Goal: Task Accomplishment & Management: Use online tool/utility

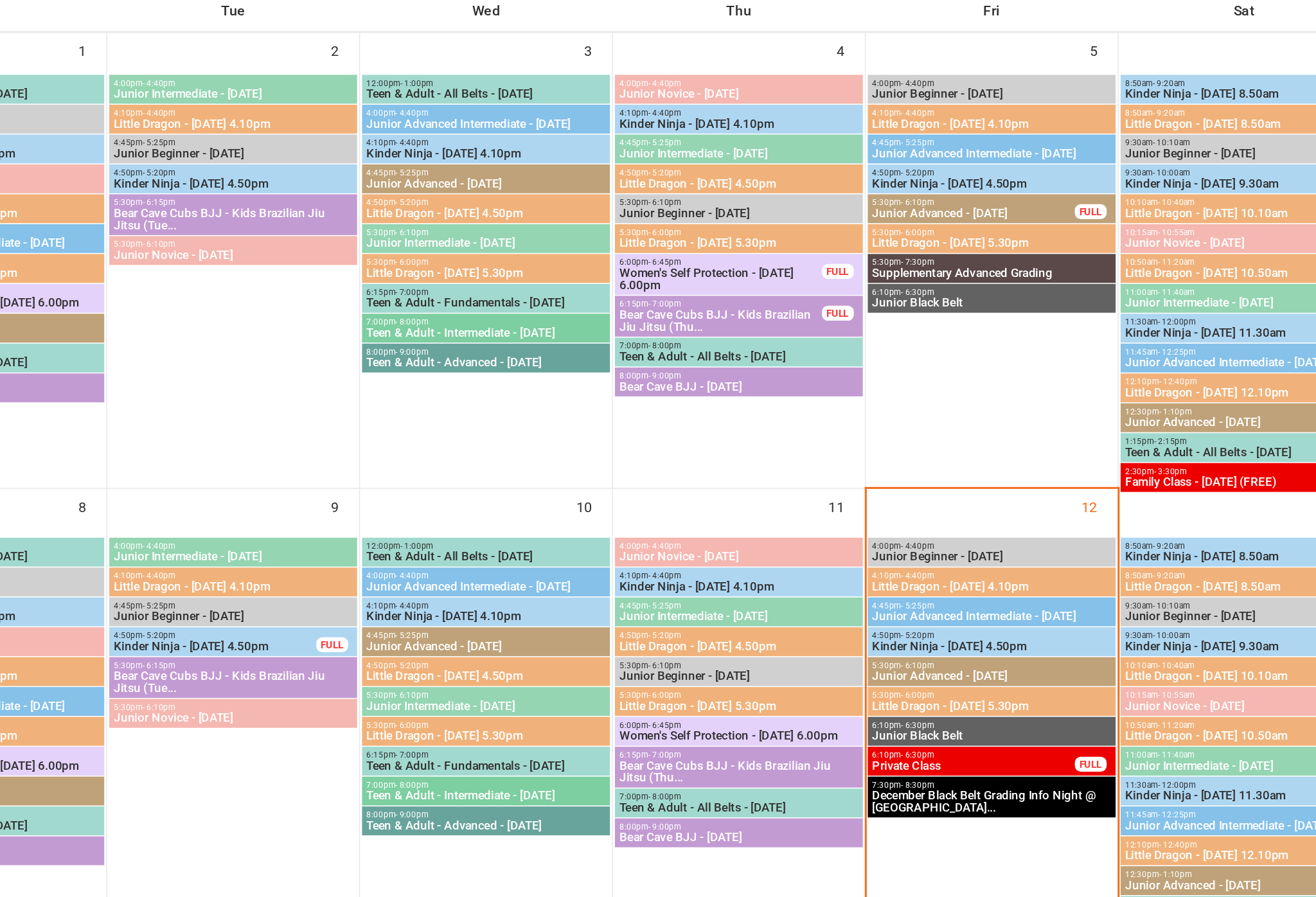
click at [975, 621] on span "4:10pm - 4:40pm" at bounding box center [1052, 624] width 155 height 6
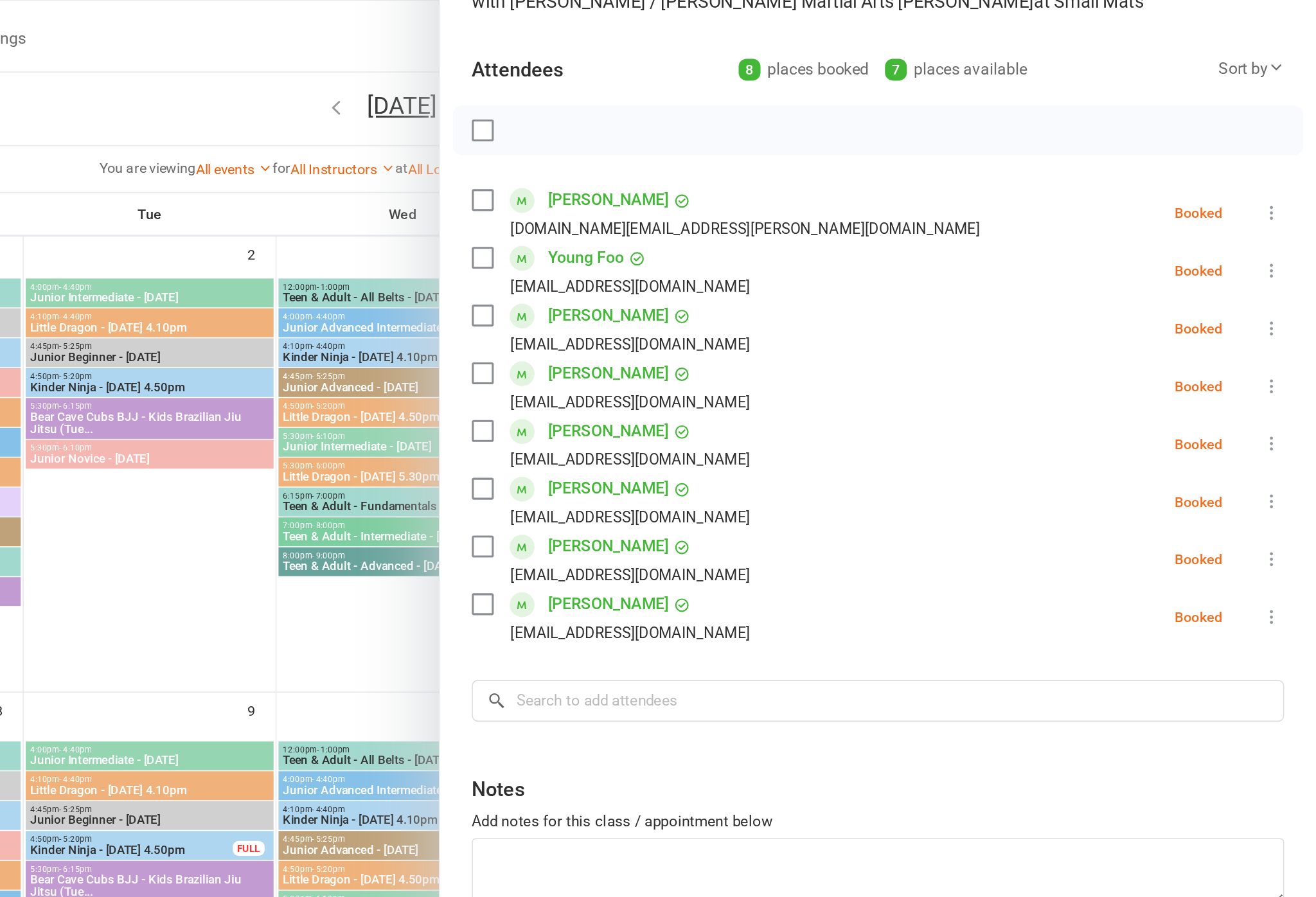
click at [820, 500] on link "[PERSON_NAME]" at bounding box center [859, 510] width 78 height 21
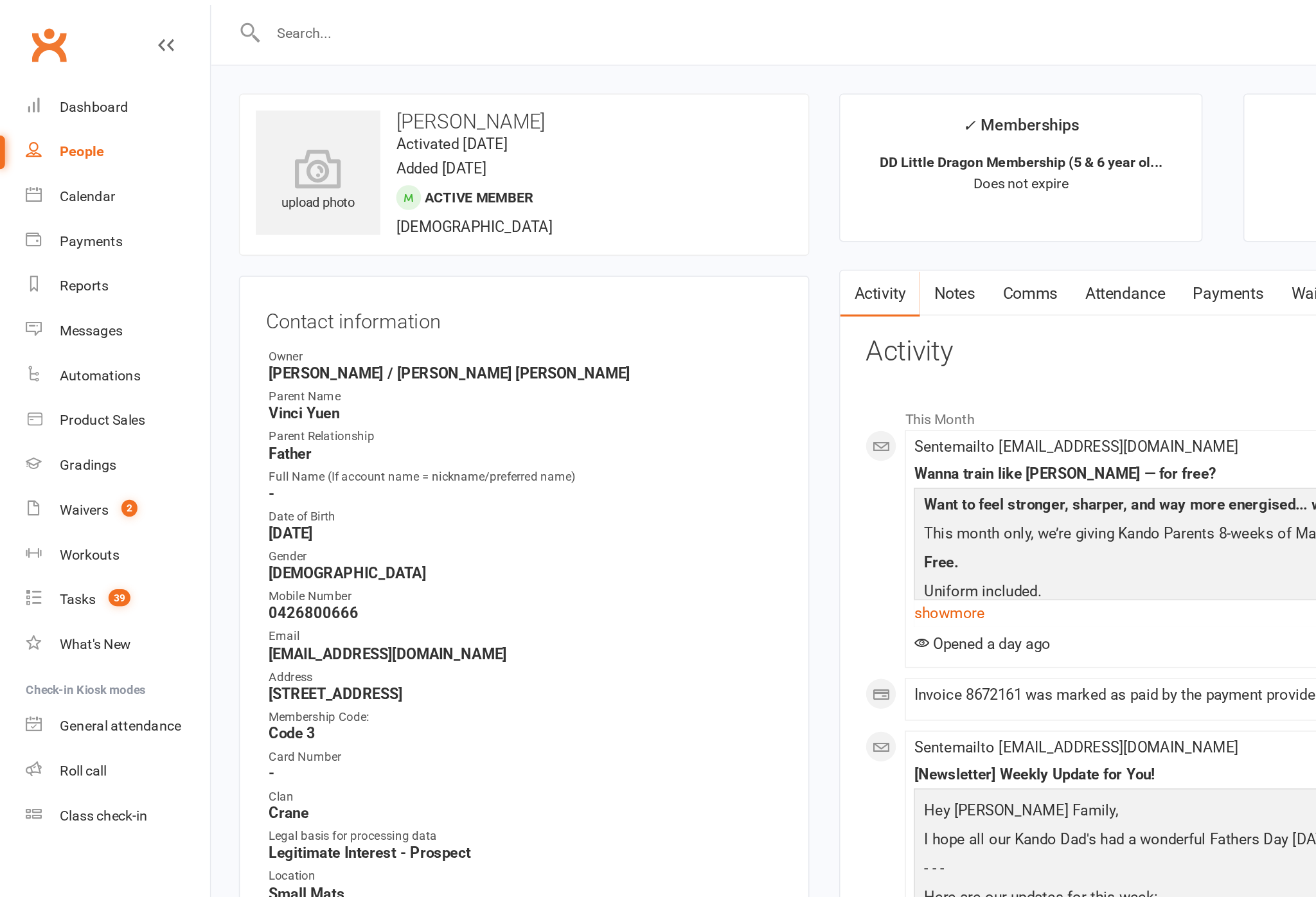
click at [761, 192] on link "Attendance" at bounding box center [726, 189] width 70 height 29
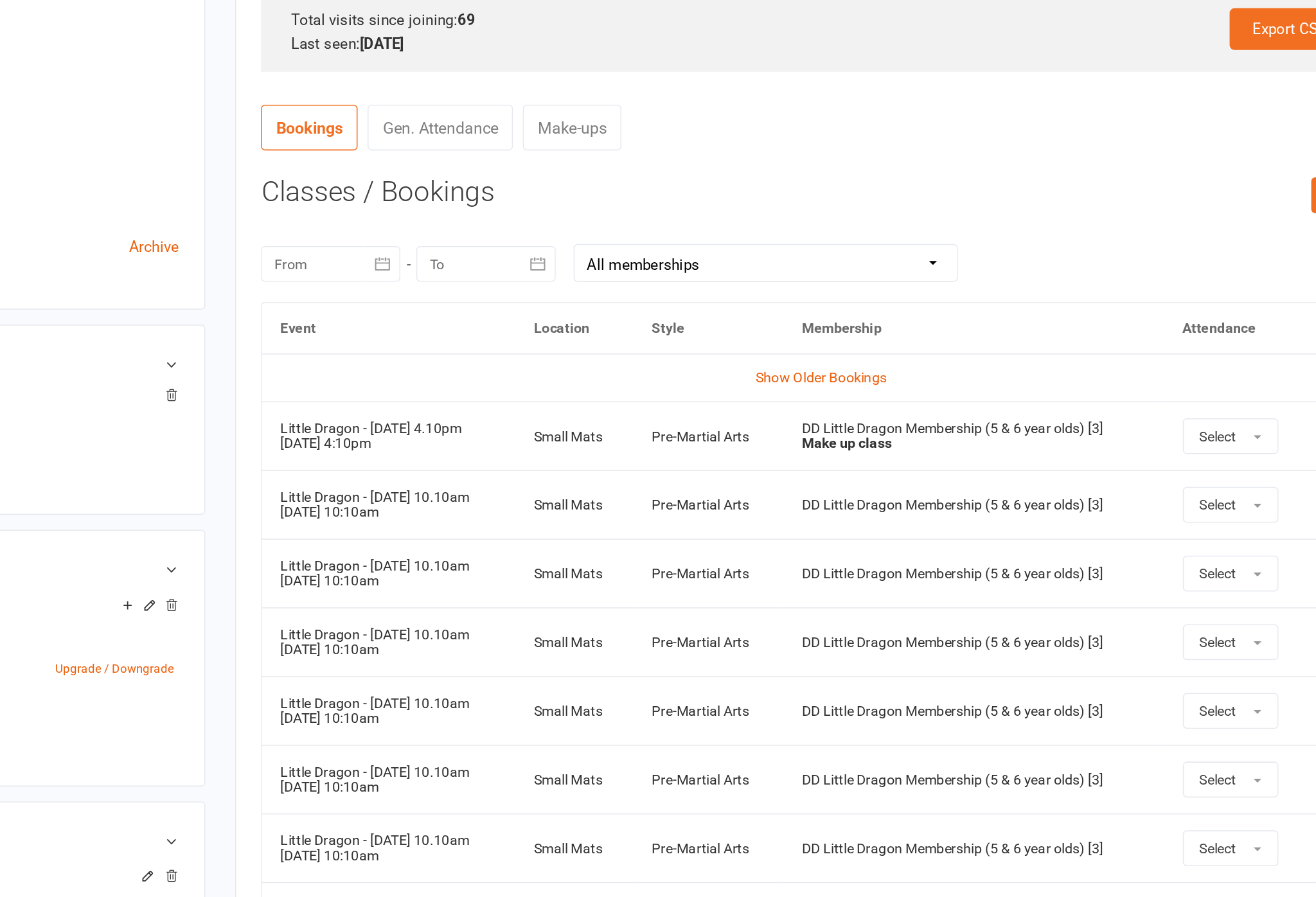
scroll to position [178, 0]
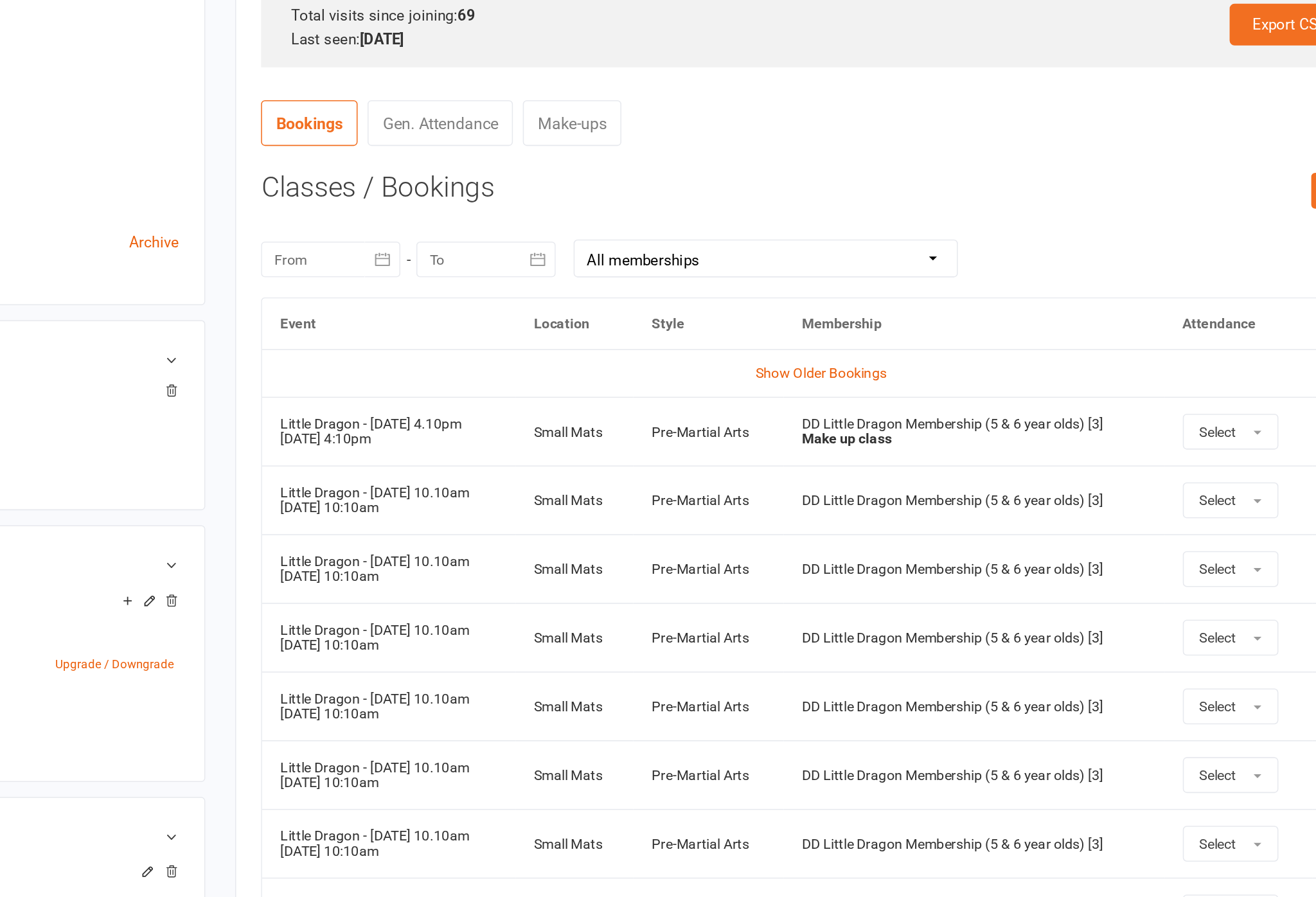
click at [877, 527] on link "Show Older Bookings" at bounding box center [920, 532] width 85 height 10
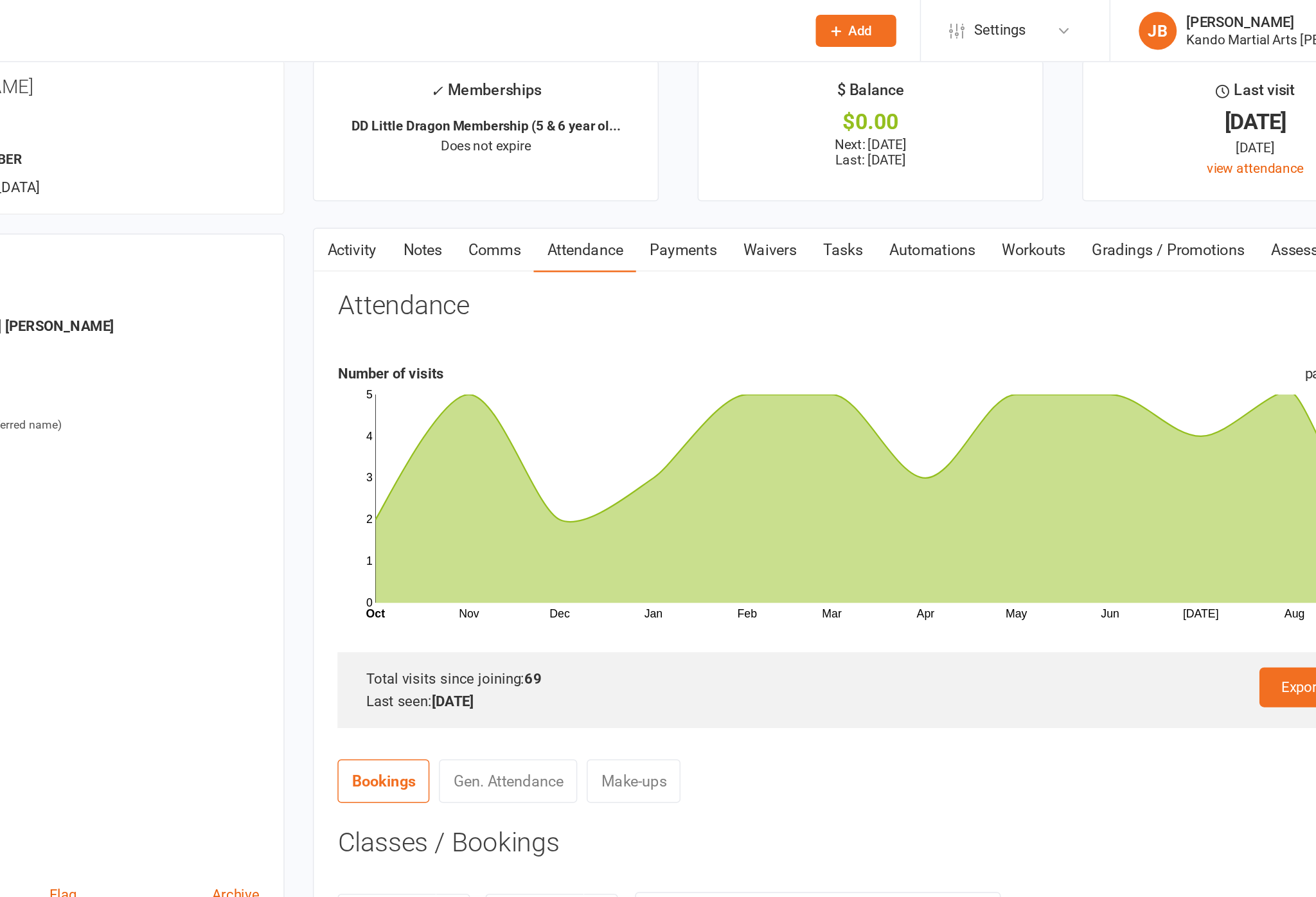
scroll to position [0, 0]
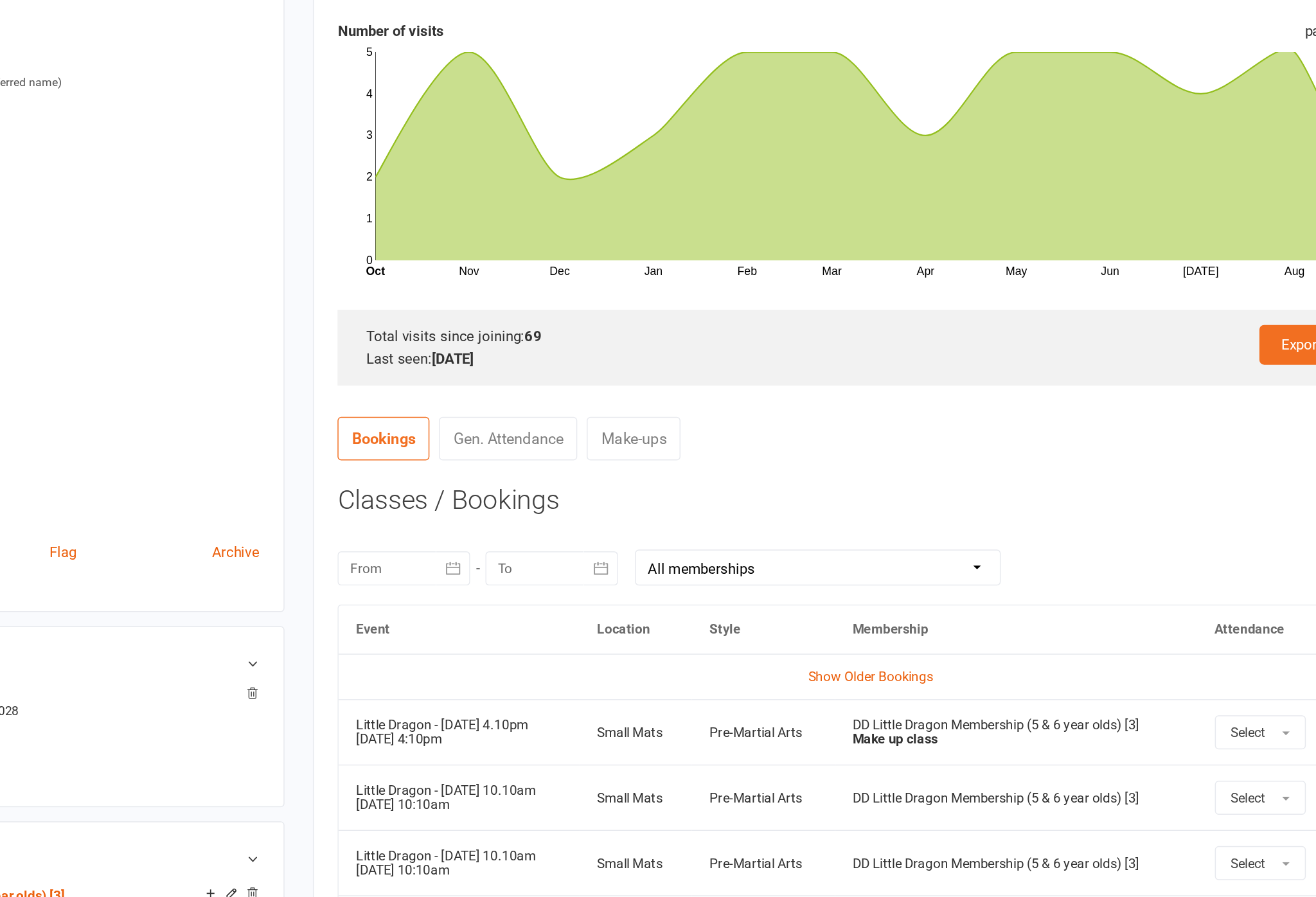
click at [761, 625] on select "All memberships From other Members Community Event Community Event DD Little Dr…" at bounding box center [884, 636] width 247 height 23
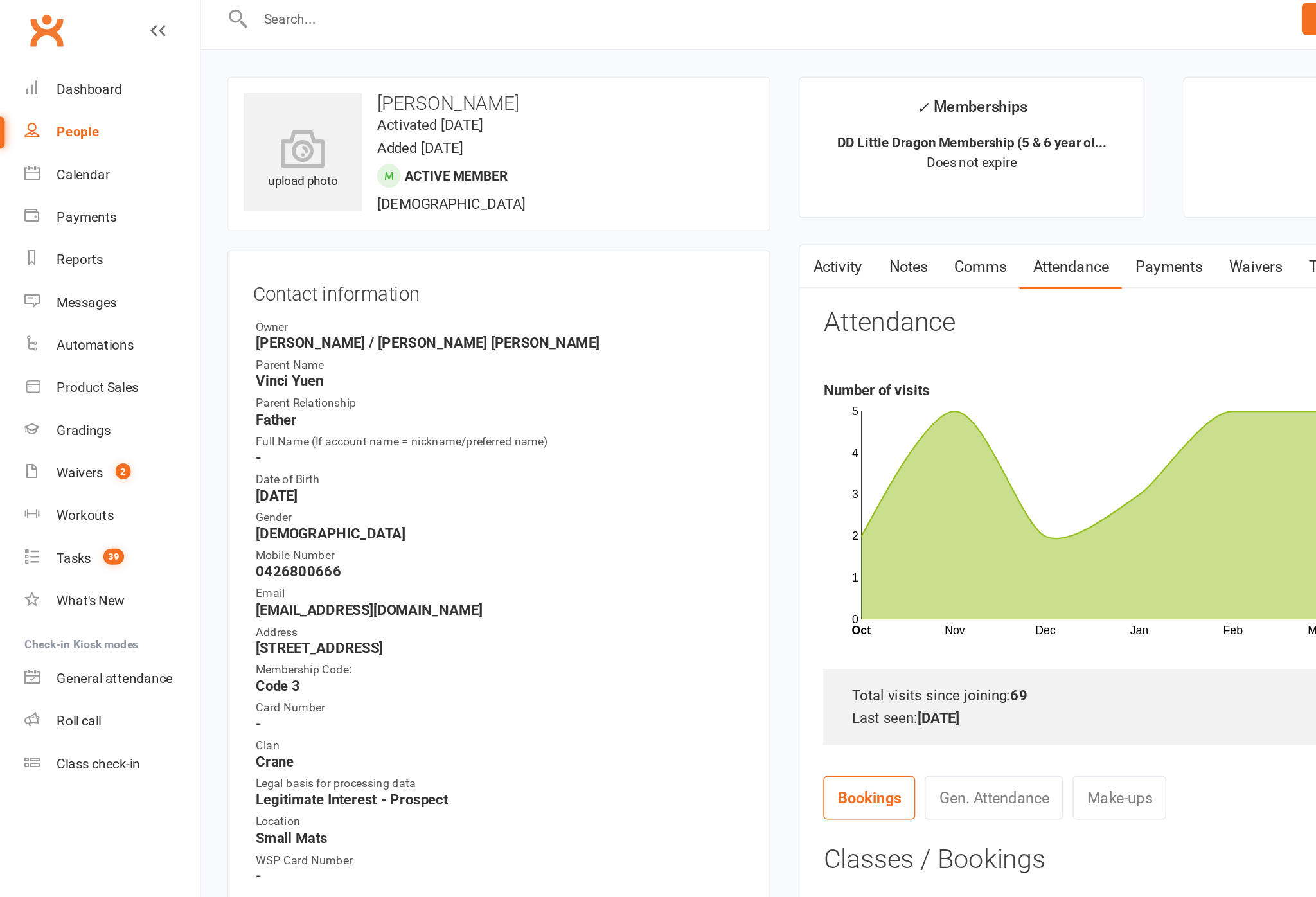
click at [41, 121] on div "Calendar" at bounding box center [56, 126] width 36 height 10
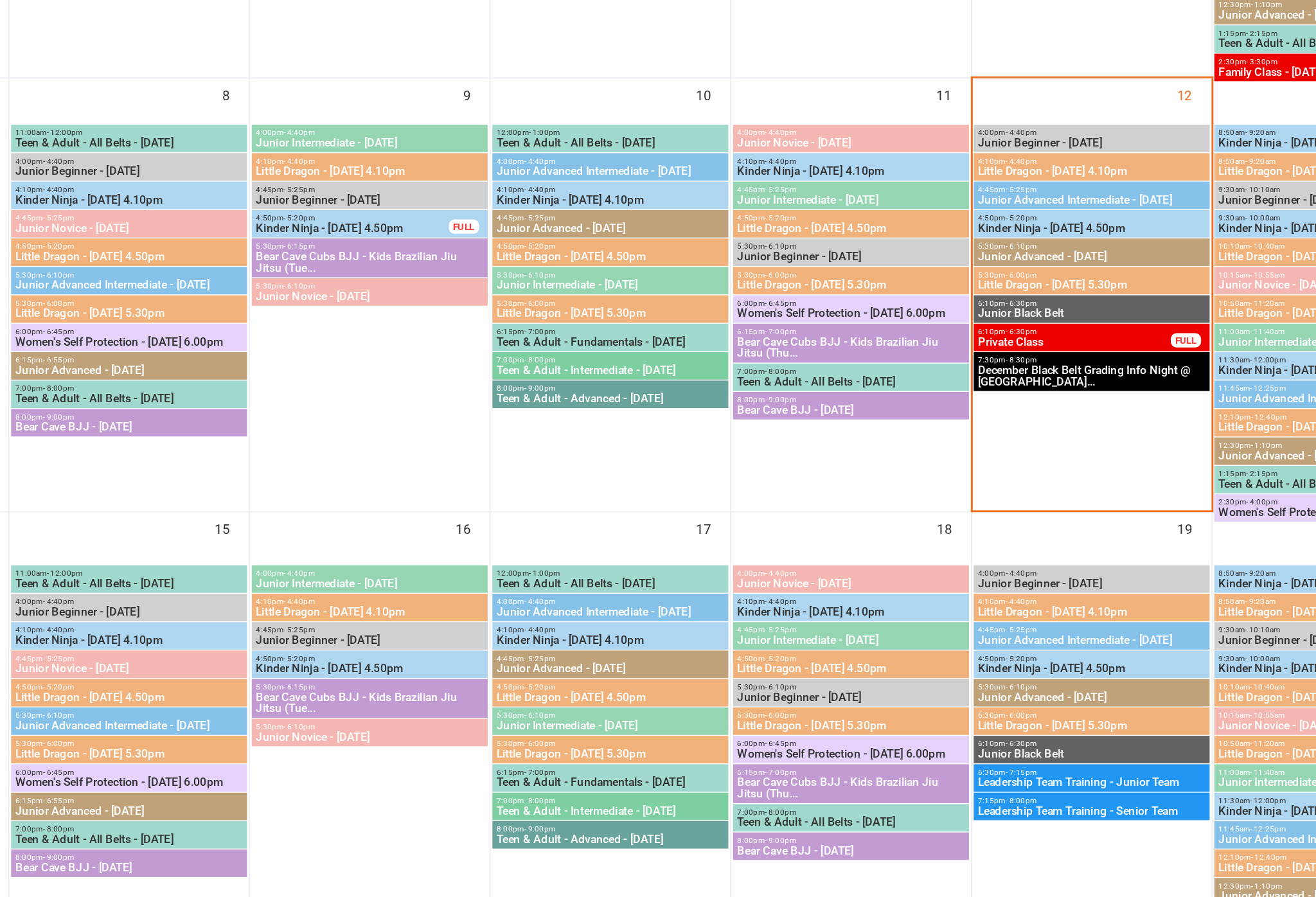
scroll to position [253, 0]
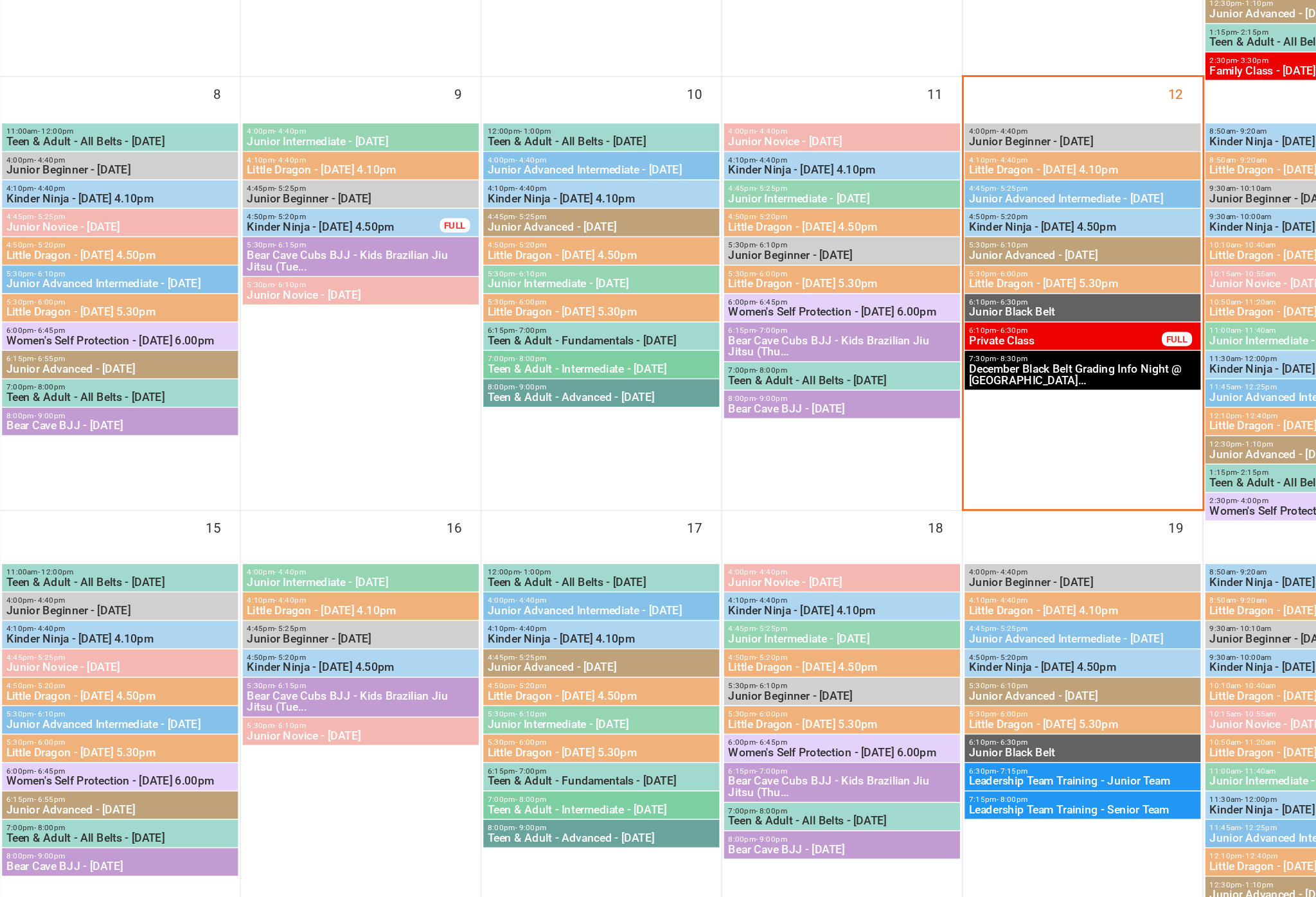
click at [975, 373] on span "Little Dragon - [DATE] 4.10pm" at bounding box center [1052, 377] width 155 height 8
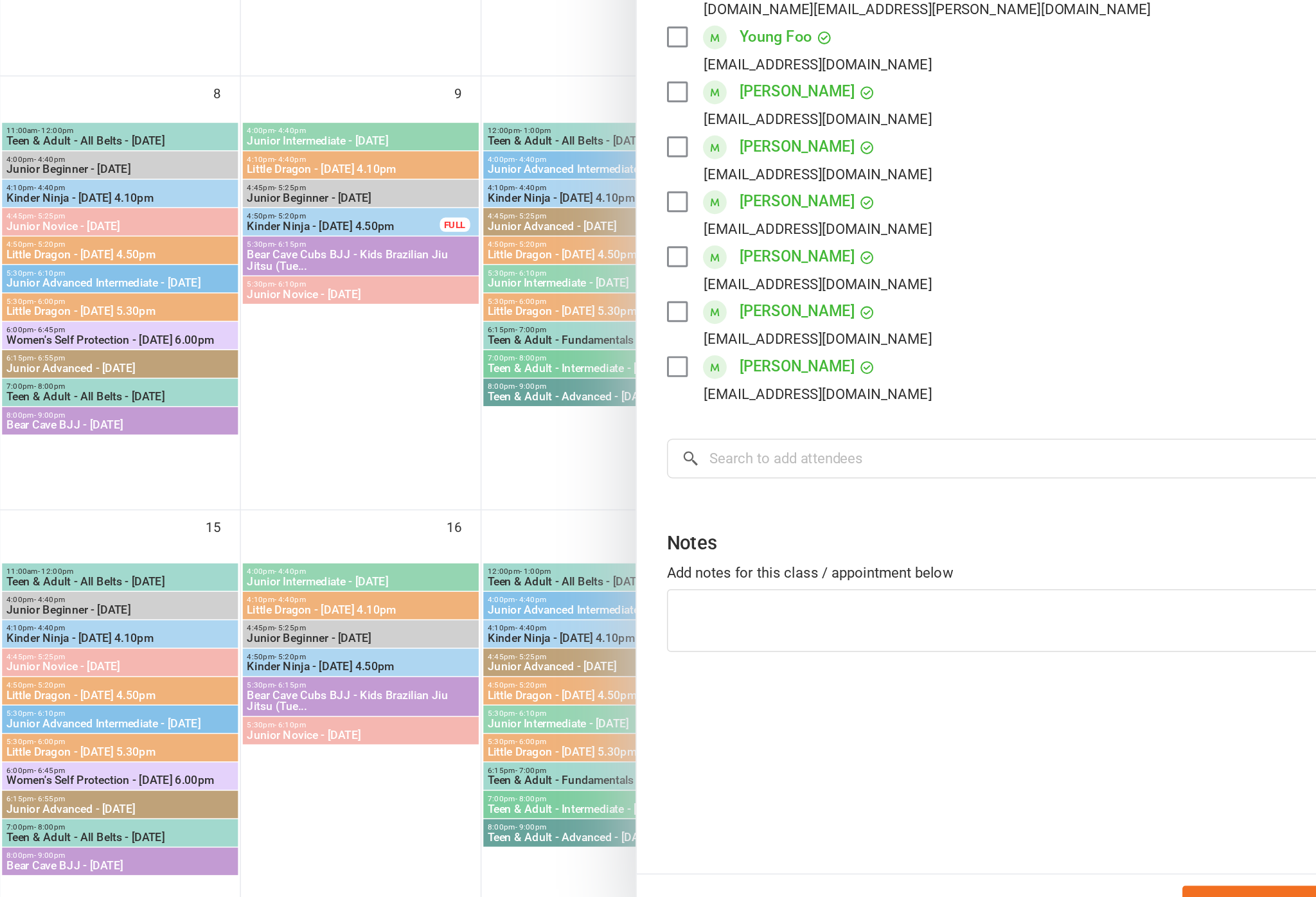
click at [820, 500] on link "[PERSON_NAME]" at bounding box center [859, 510] width 78 height 21
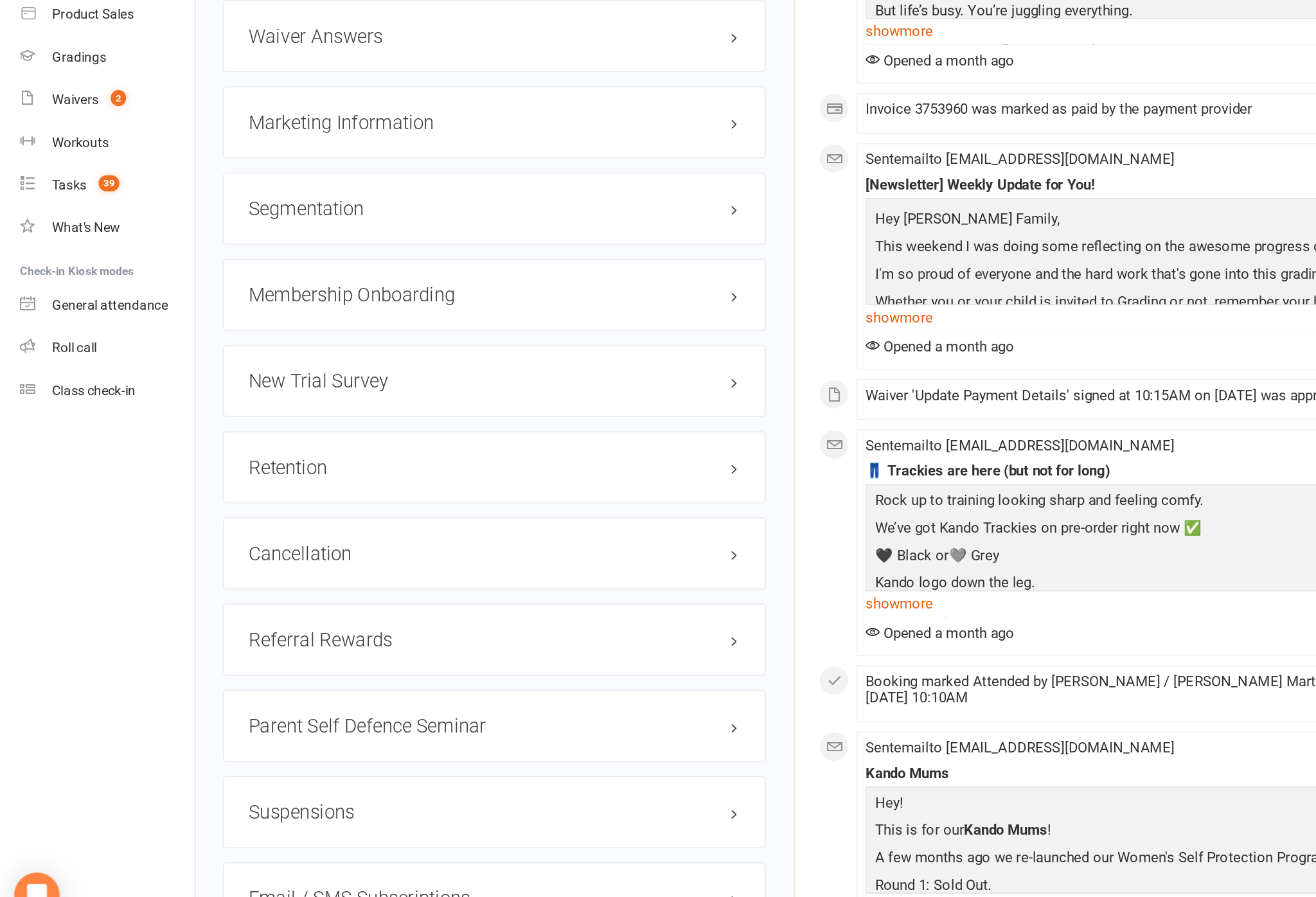
scroll to position [1240, 0]
click at [491, 570] on h3 "Retention edit" at bounding box center [338, 577] width 333 height 14
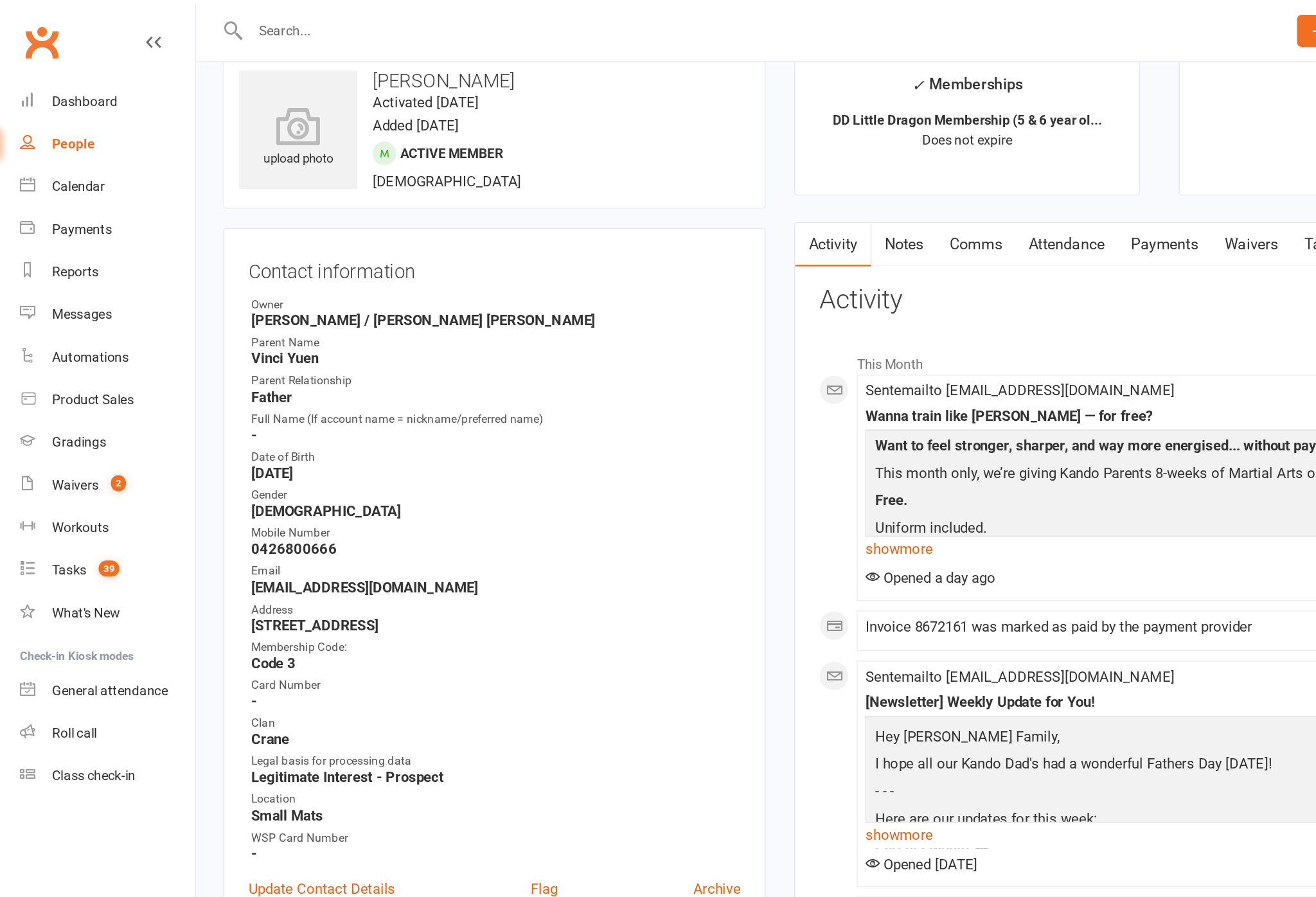
scroll to position [0, 0]
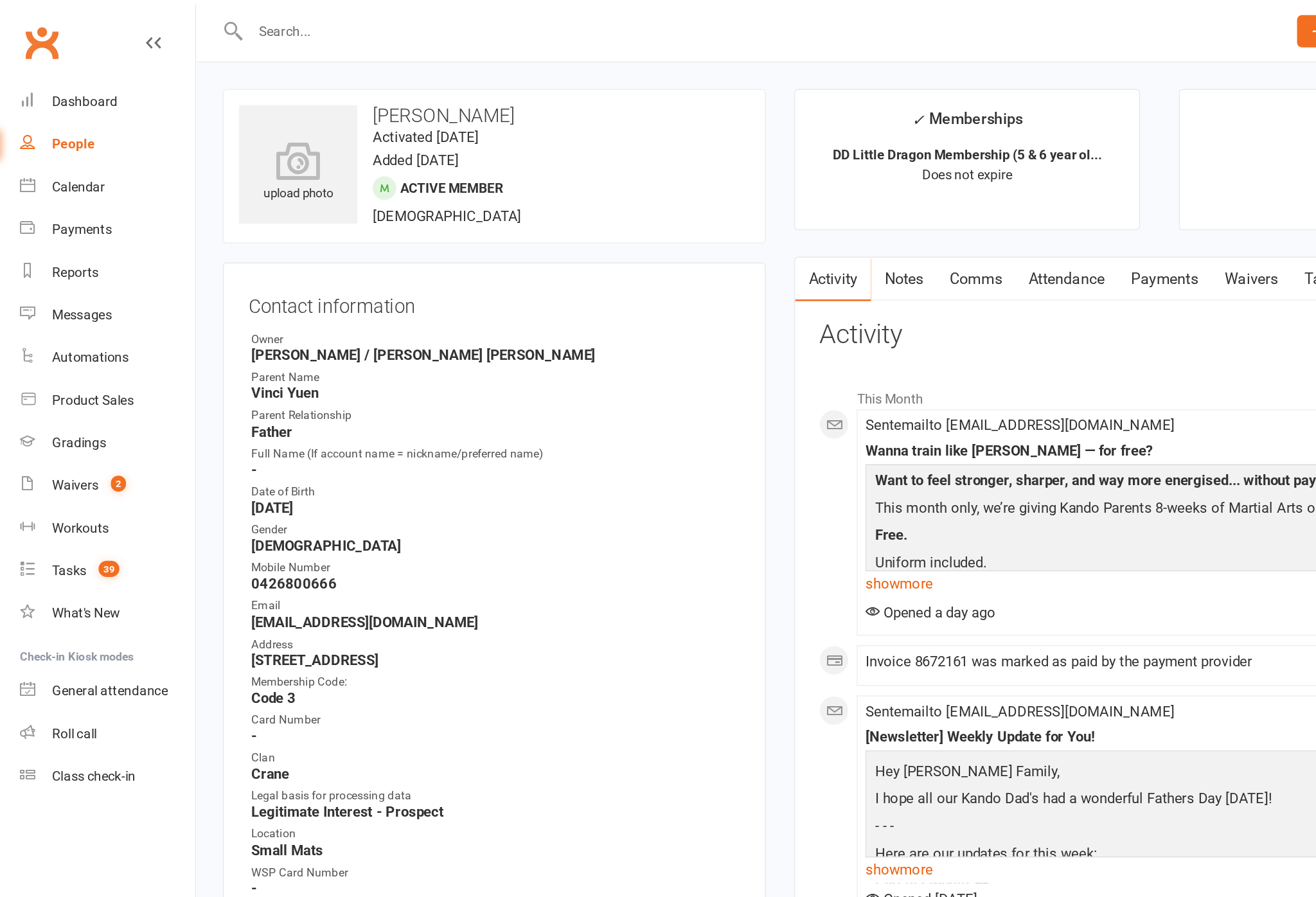
click at [761, 188] on link "Attendance" at bounding box center [726, 189] width 70 height 29
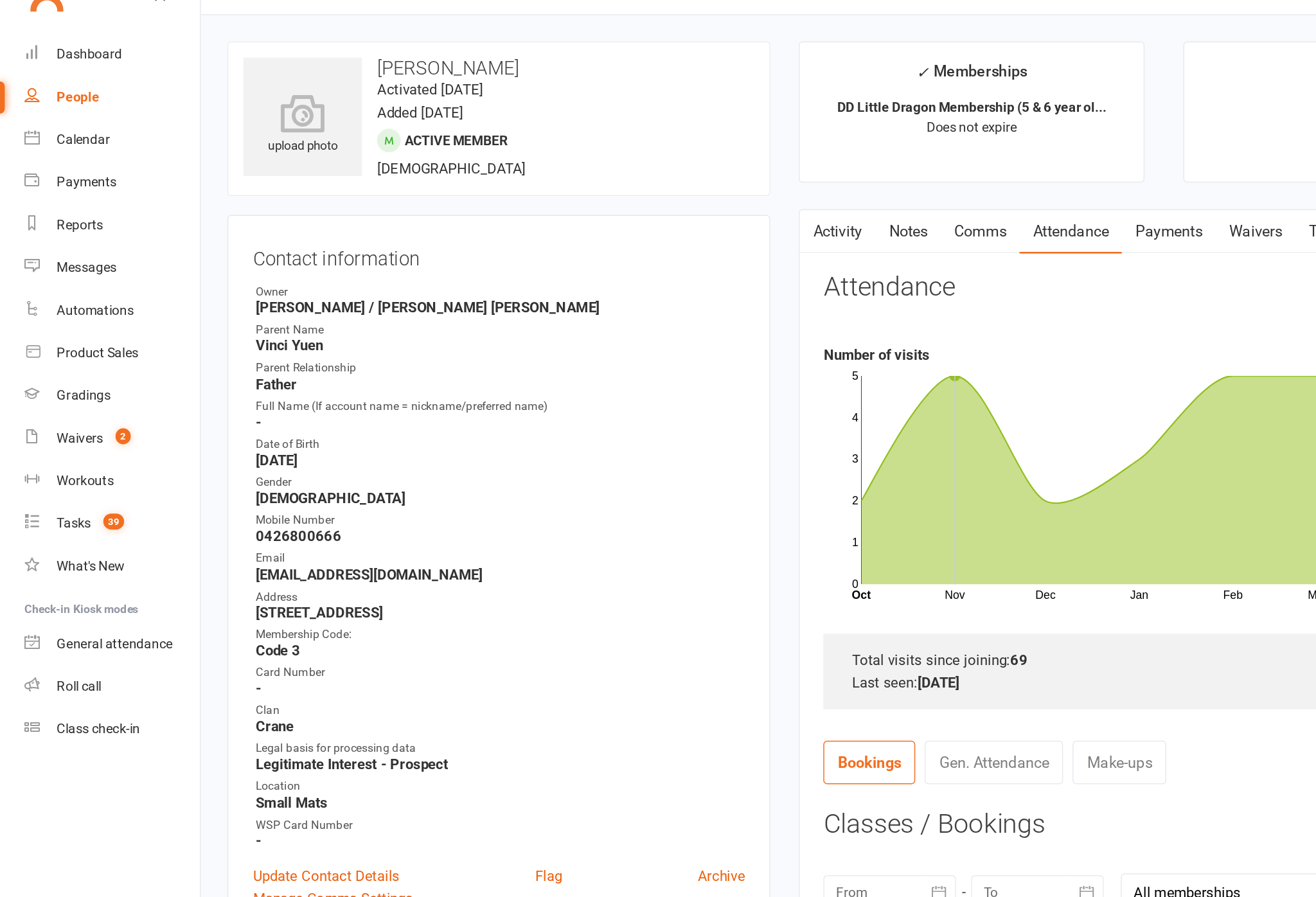
click at [32, 113] on link "Calendar" at bounding box center [76, 127] width 119 height 29
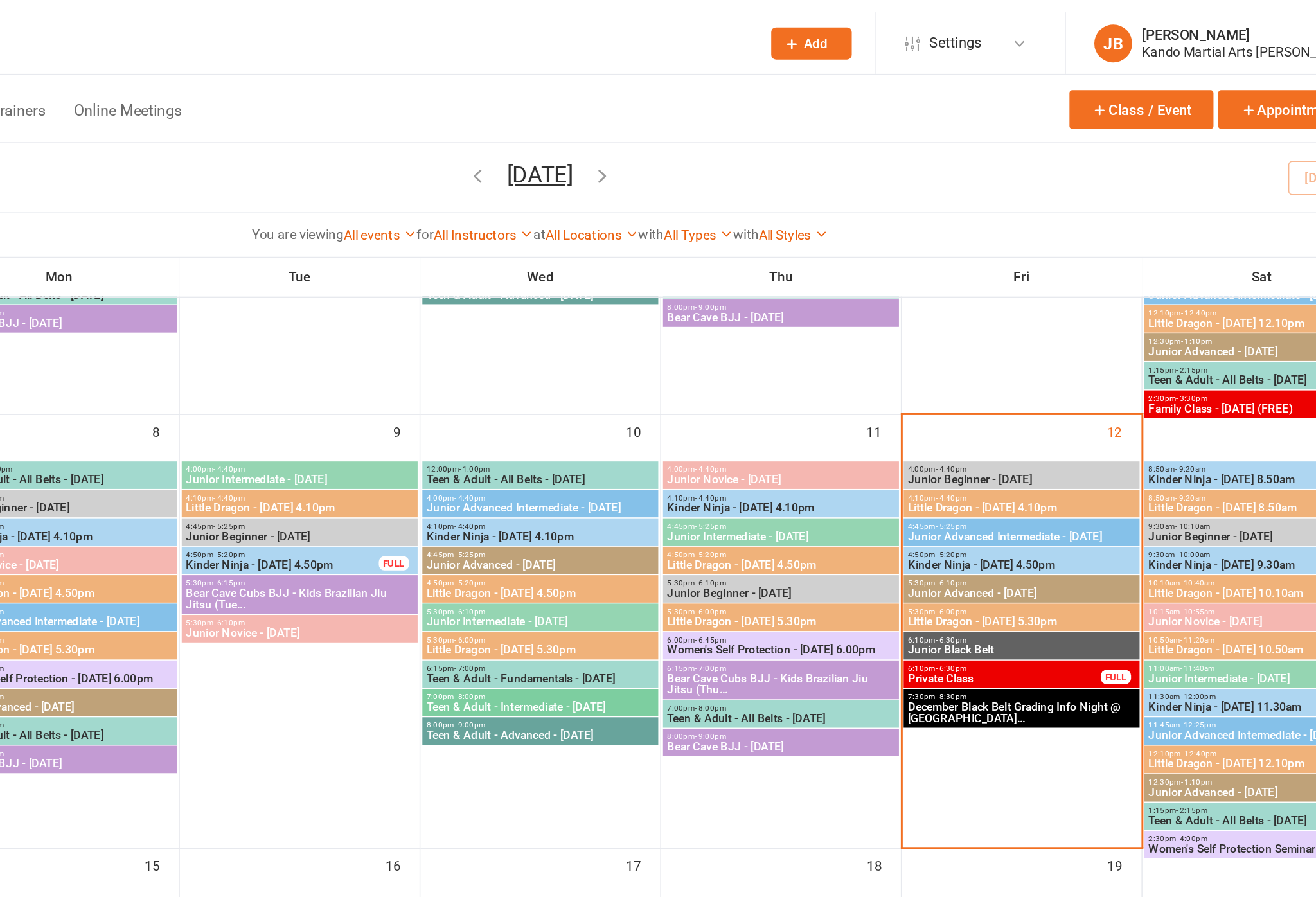
scroll to position [286, 0]
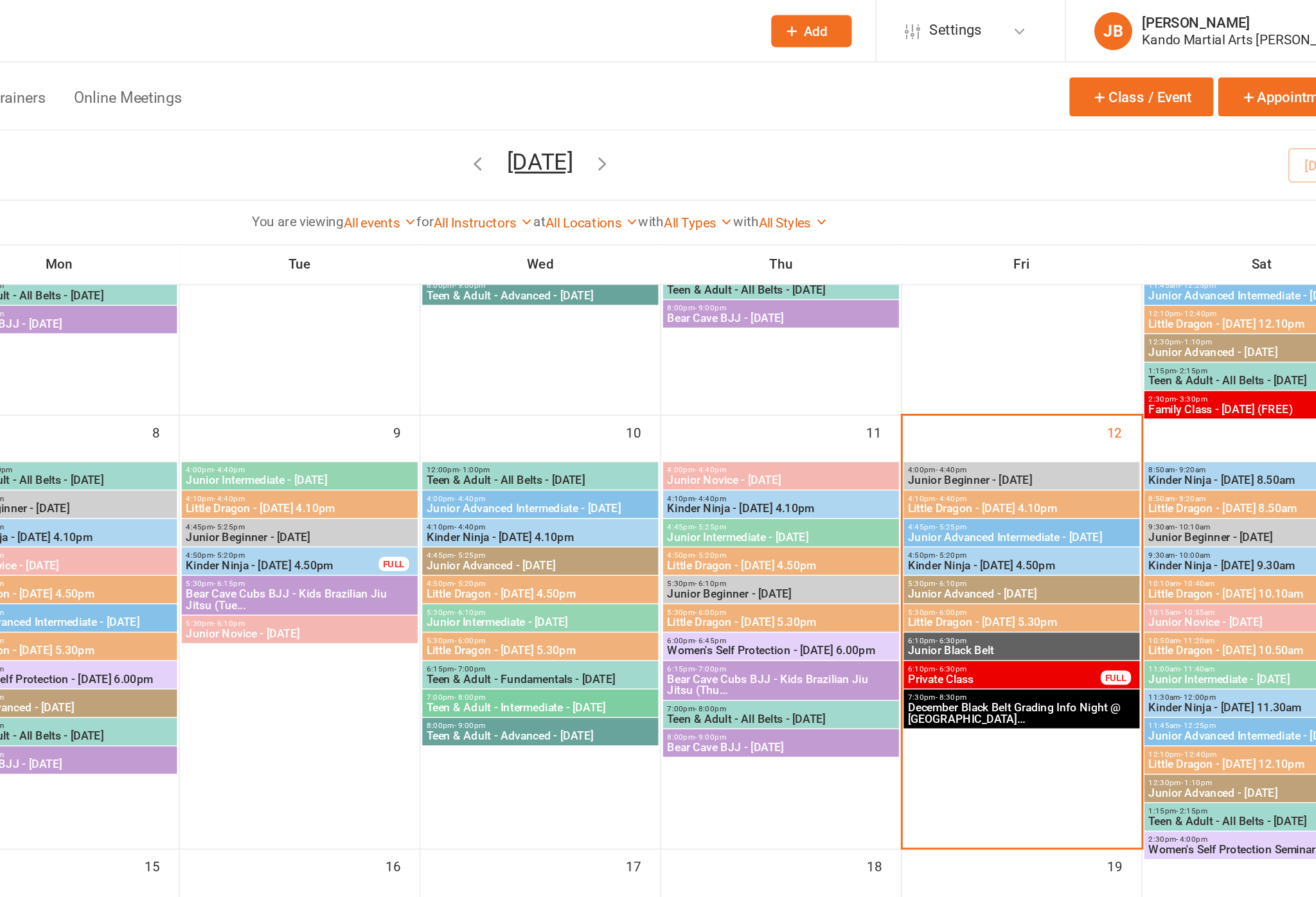
click at [975, 381] on span "Kinder Ninja - [DATE] 4.50pm" at bounding box center [1052, 383] width 155 height 8
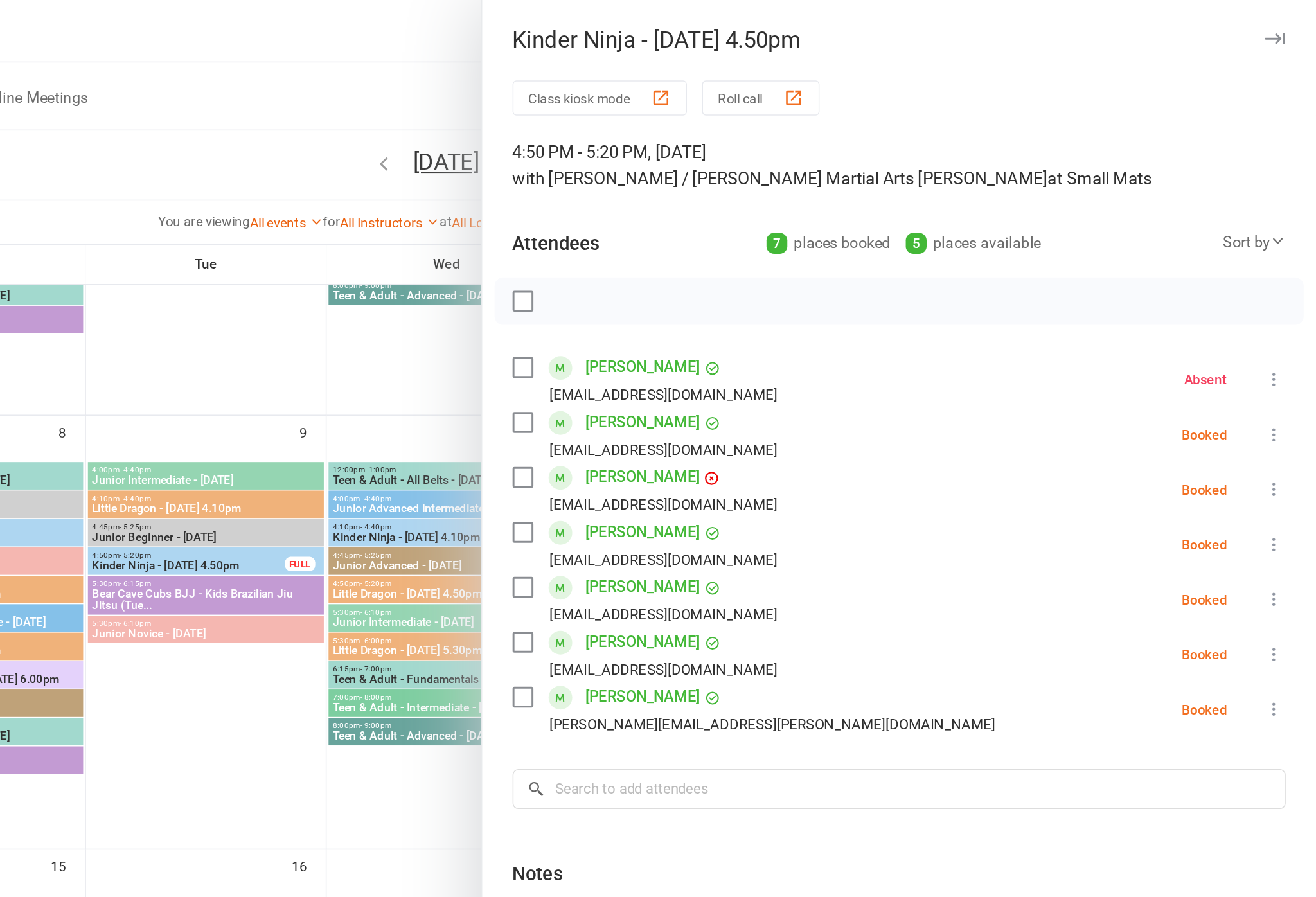
click at [138, 233] on div at bounding box center [726, 448] width 1180 height 897
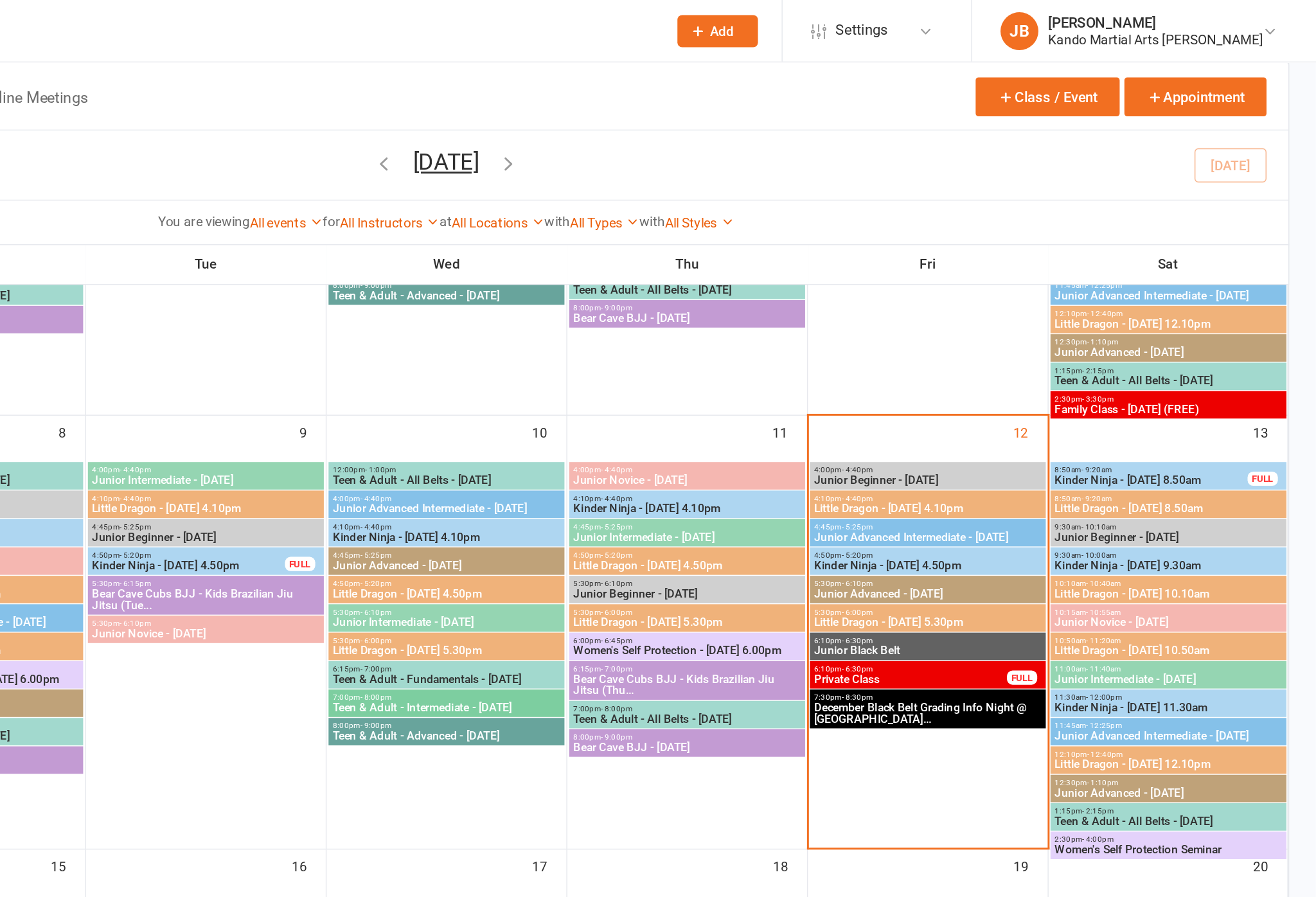
click at [975, 419] on span "Little Dragon - [DATE] 5.30pm" at bounding box center [1052, 422] width 155 height 8
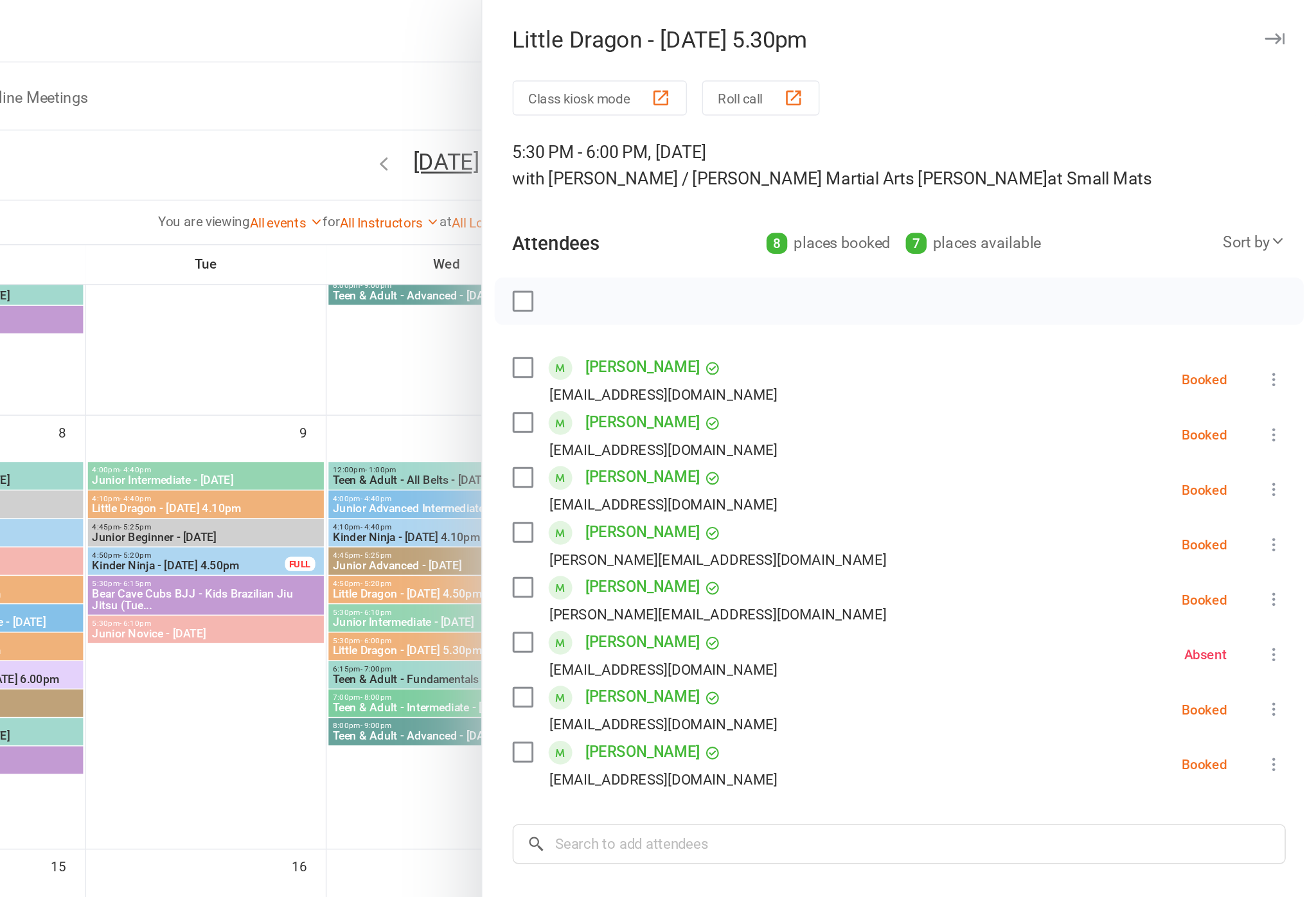
click at [136, 233] on div at bounding box center [726, 448] width 1180 height 897
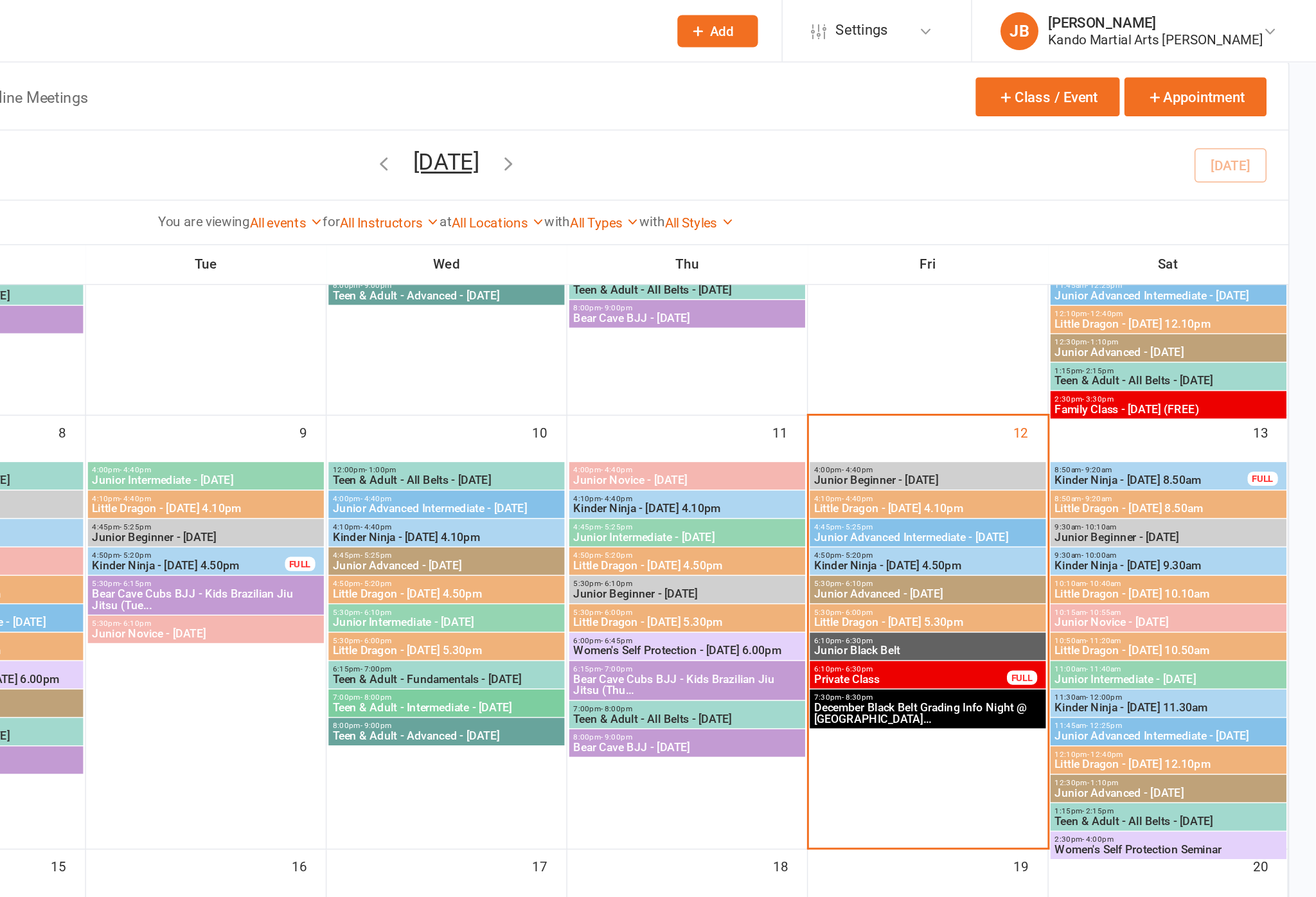
click at [975, 338] on span "4:10pm - 4:40pm" at bounding box center [1052, 338] width 155 height 6
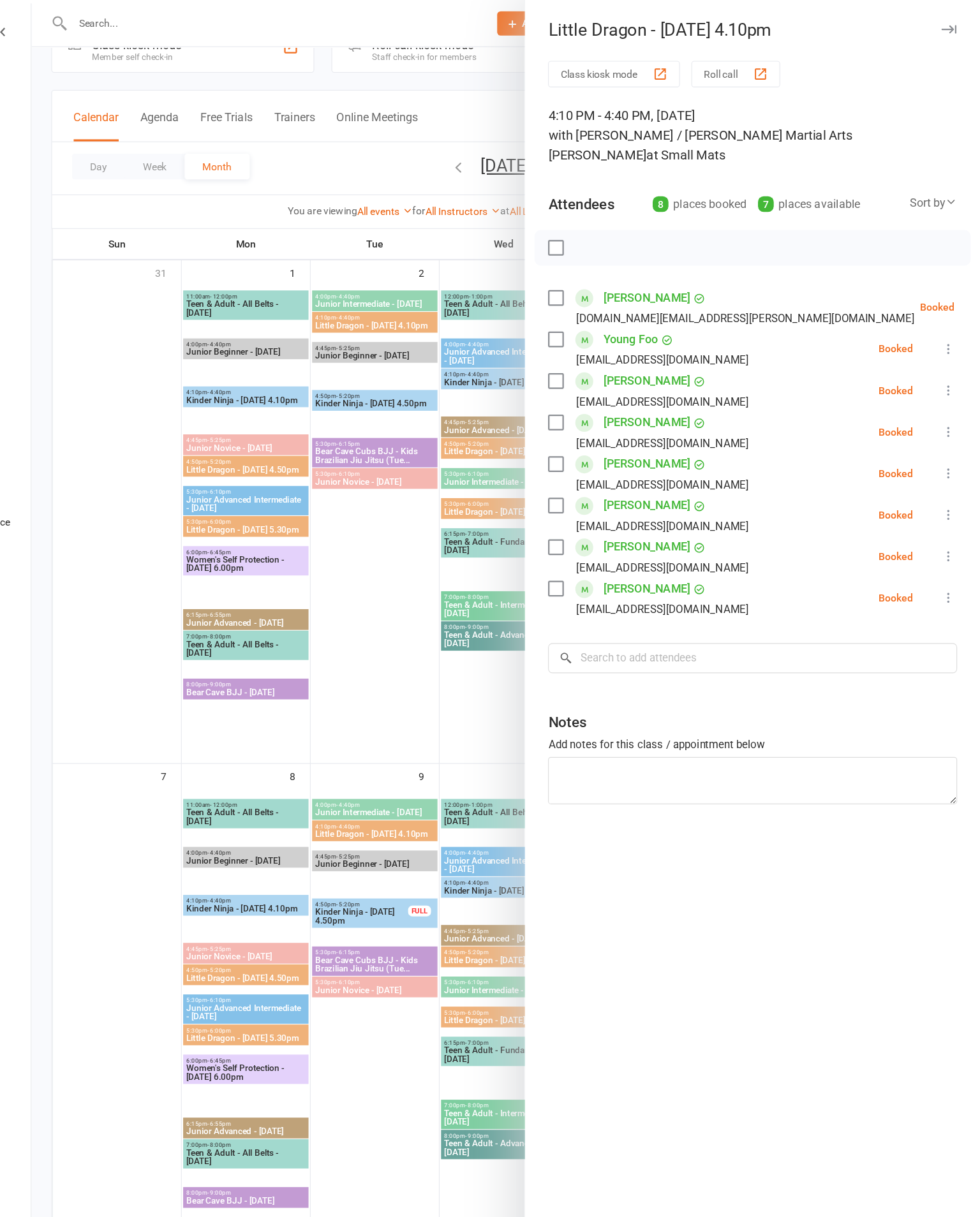
scroll to position [39, 0]
click at [595, 259] on label at bounding box center [601, 266] width 13 height 13
click at [644, 256] on link "[PERSON_NAME]" at bounding box center [683, 266] width 77 height 21
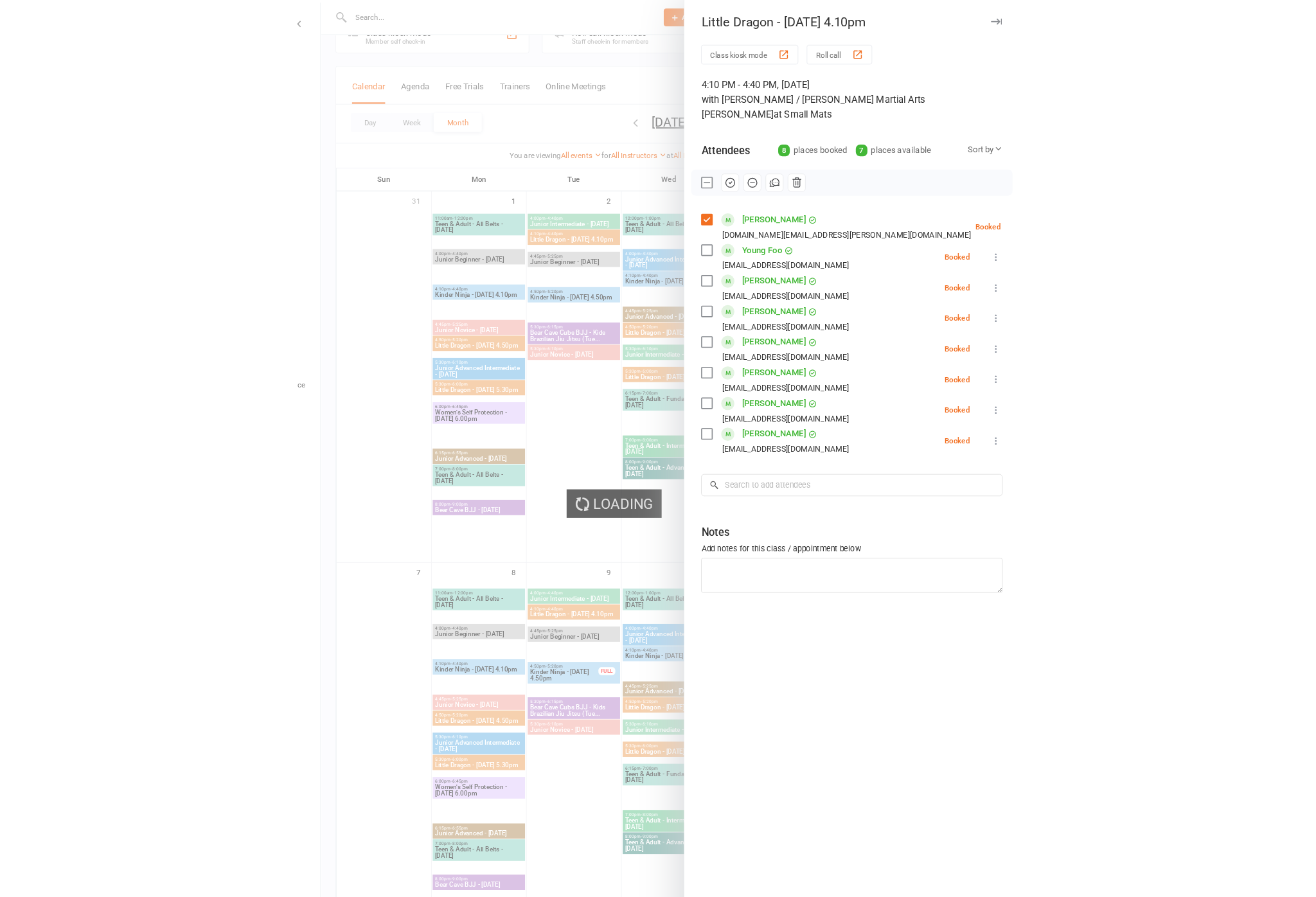
scroll to position [87, 0]
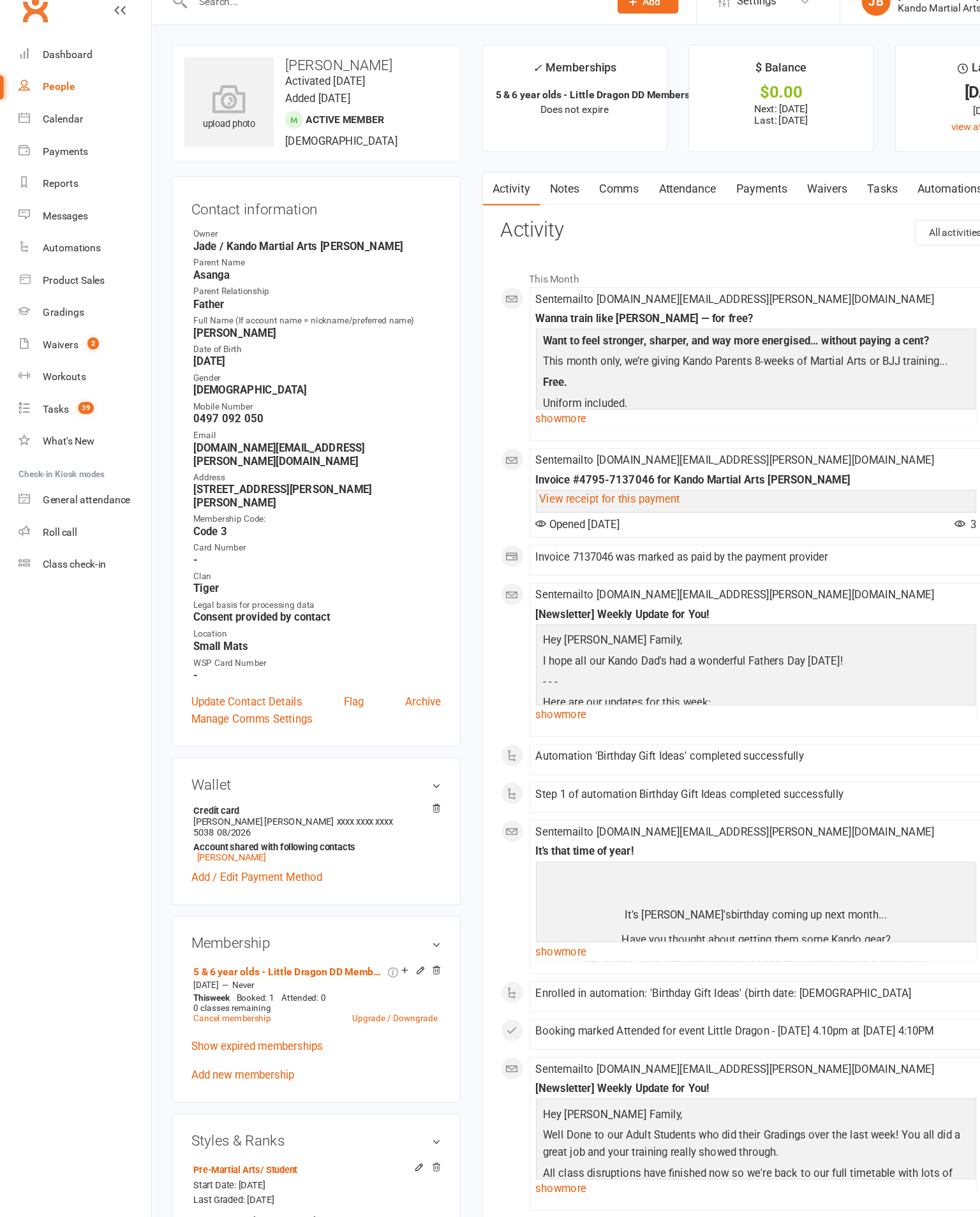
click at [33, 112] on link "Calendar" at bounding box center [76, 126] width 118 height 29
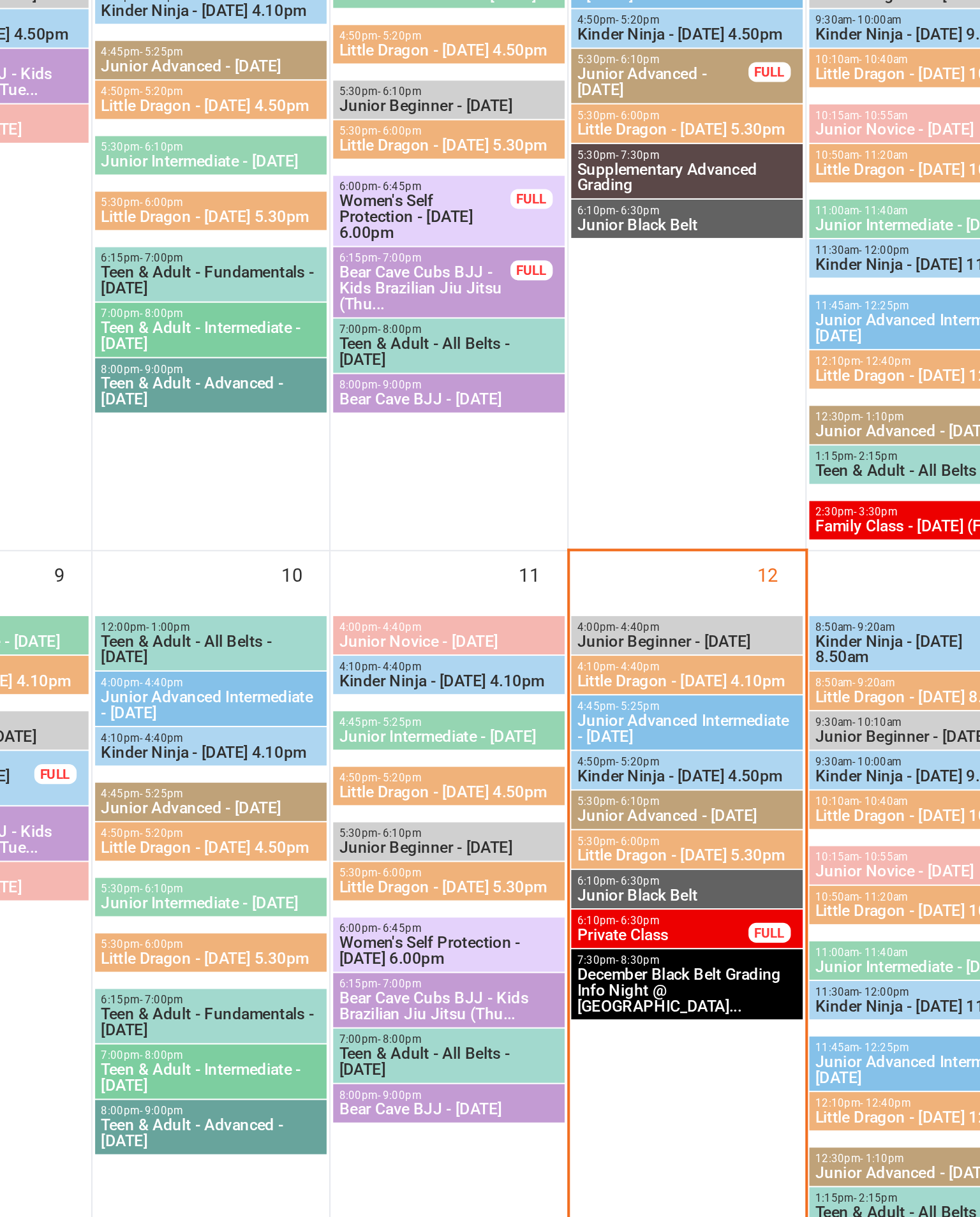
click at [732, 683] on span "Little Dragon - [DATE] 4.10pm" at bounding box center [785, 686] width 106 height 7
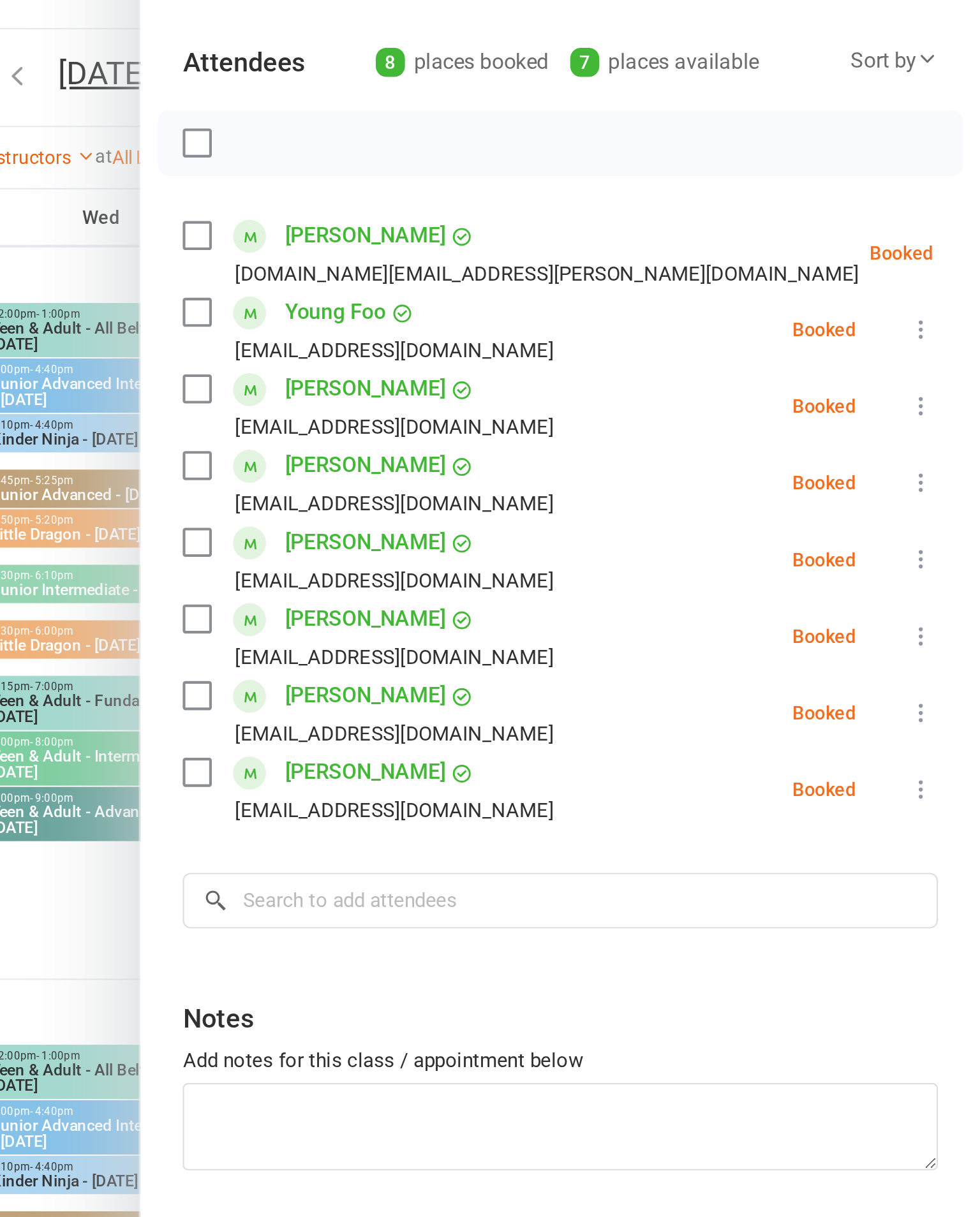
click at [574, 85] on div "Class kiosk mode Roll call 4:10 PM - 4:40 PM, [DATE] with [PERSON_NAME] / [PERS…" at bounding box center [777, 614] width 405 height 1120
click at [595, 259] on label at bounding box center [601, 266] width 13 height 13
click at [595, 333] on label at bounding box center [601, 339] width 13 height 13
click at [595, 370] on label at bounding box center [601, 377] width 13 height 13
click at [595, 407] on label at bounding box center [601, 413] width 13 height 13
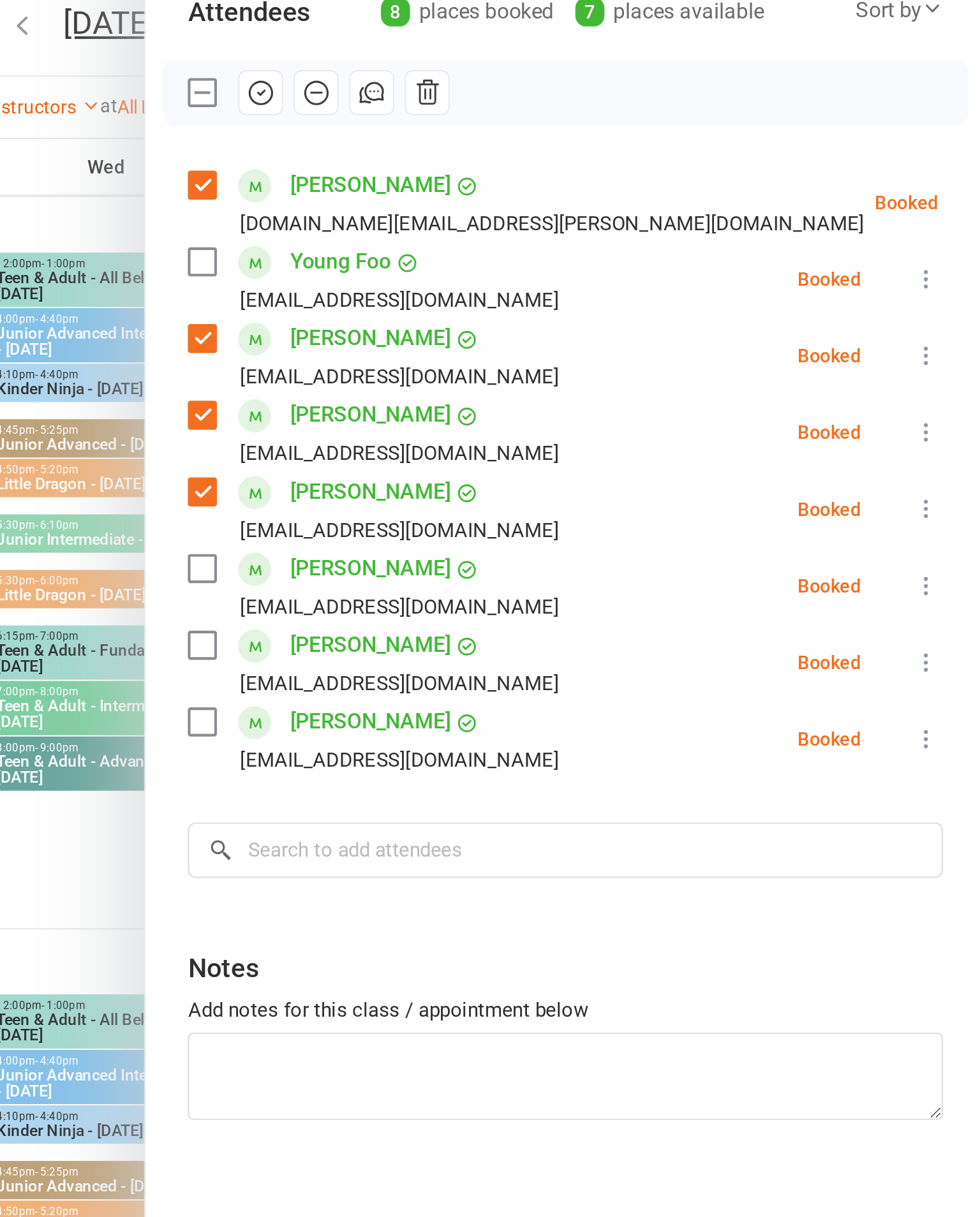
click at [623, 214] on icon "button" at bounding box center [629, 220] width 14 height 14
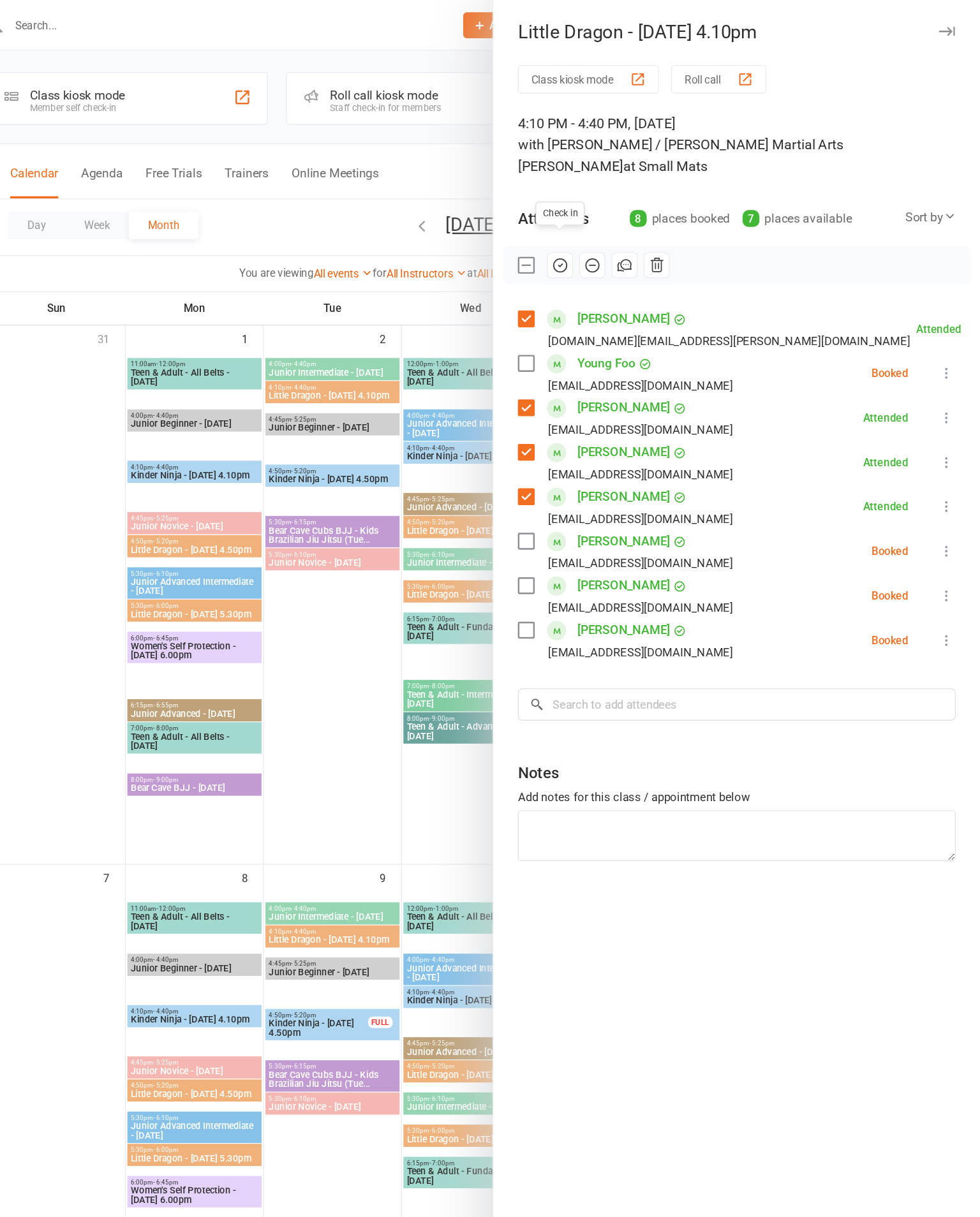
click at [595, 481] on label at bounding box center [601, 488] width 13 height 13
click at [623, 214] on icon "button" at bounding box center [629, 220] width 14 height 14
click at [945, 526] on icon at bounding box center [952, 532] width 13 height 13
click at [821, 597] on link "Check in" at bounding box center [890, 608] width 137 height 25
click at [945, 452] on icon at bounding box center [952, 459] width 13 height 13
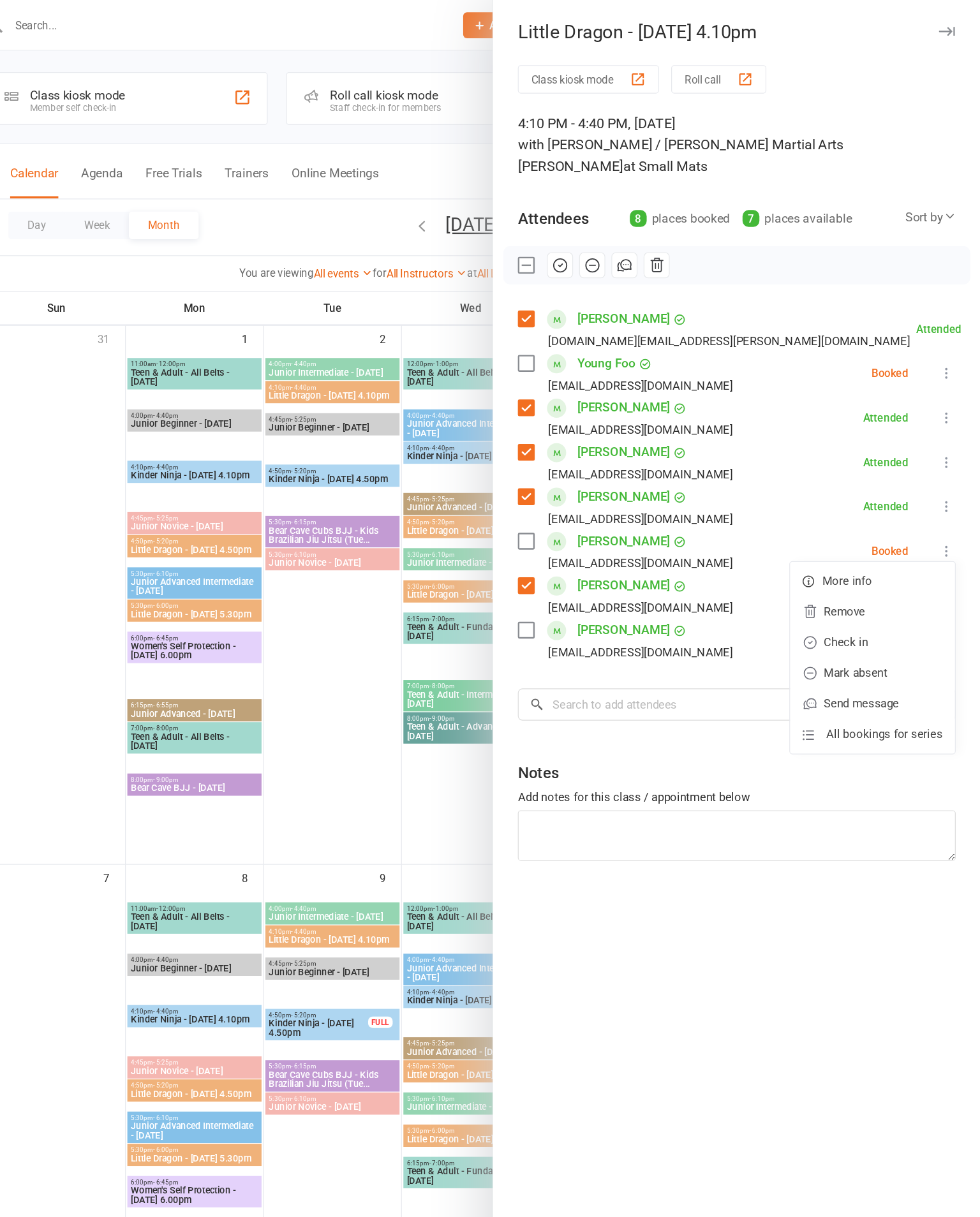
click at [821, 547] on link "Mark absent" at bounding box center [890, 560] width 137 height 25
click at [945, 304] on icon at bounding box center [952, 311] width 13 height 13
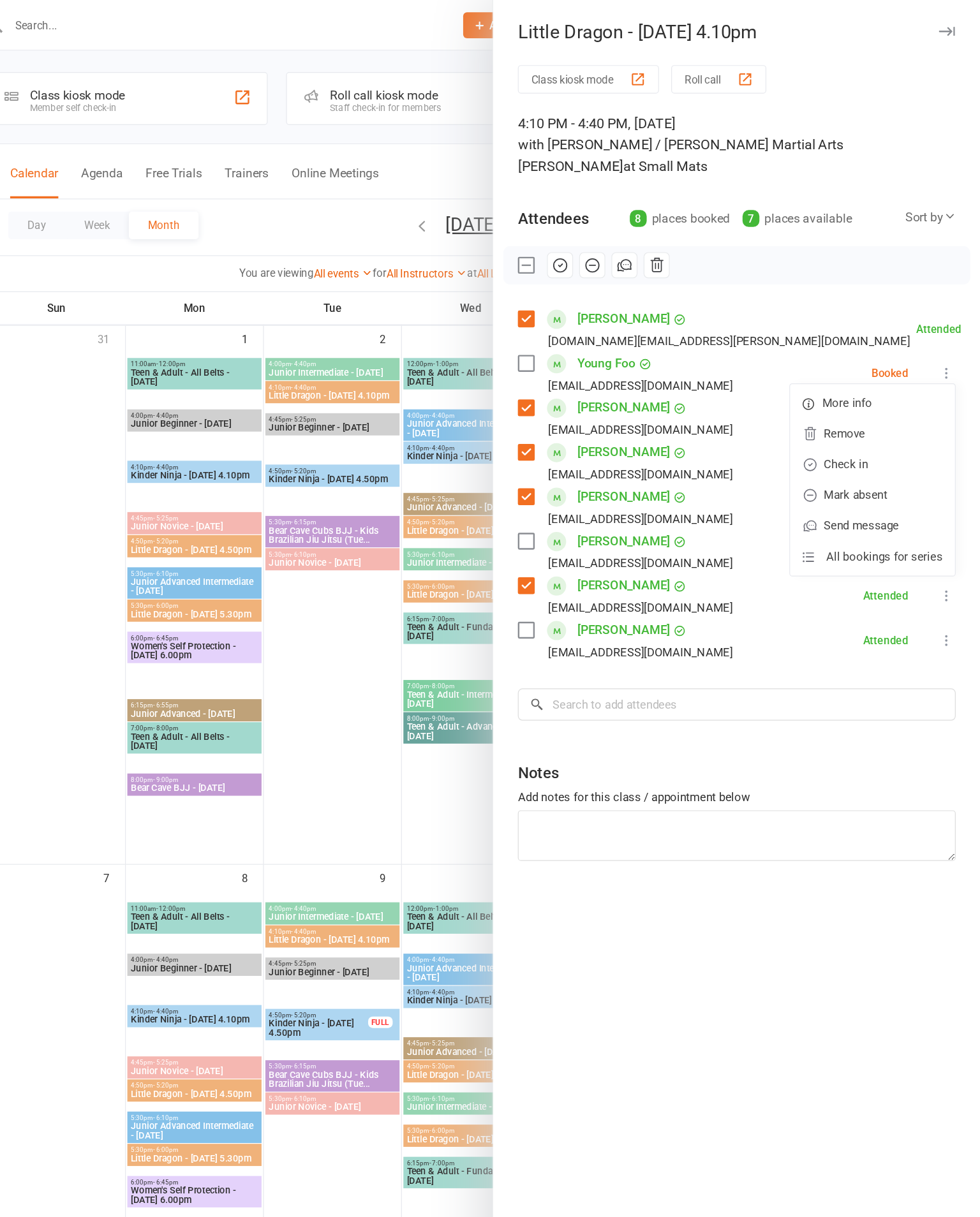
click at [821, 374] on link "Check in" at bounding box center [890, 386] width 137 height 25
